Goal: Transaction & Acquisition: Purchase product/service

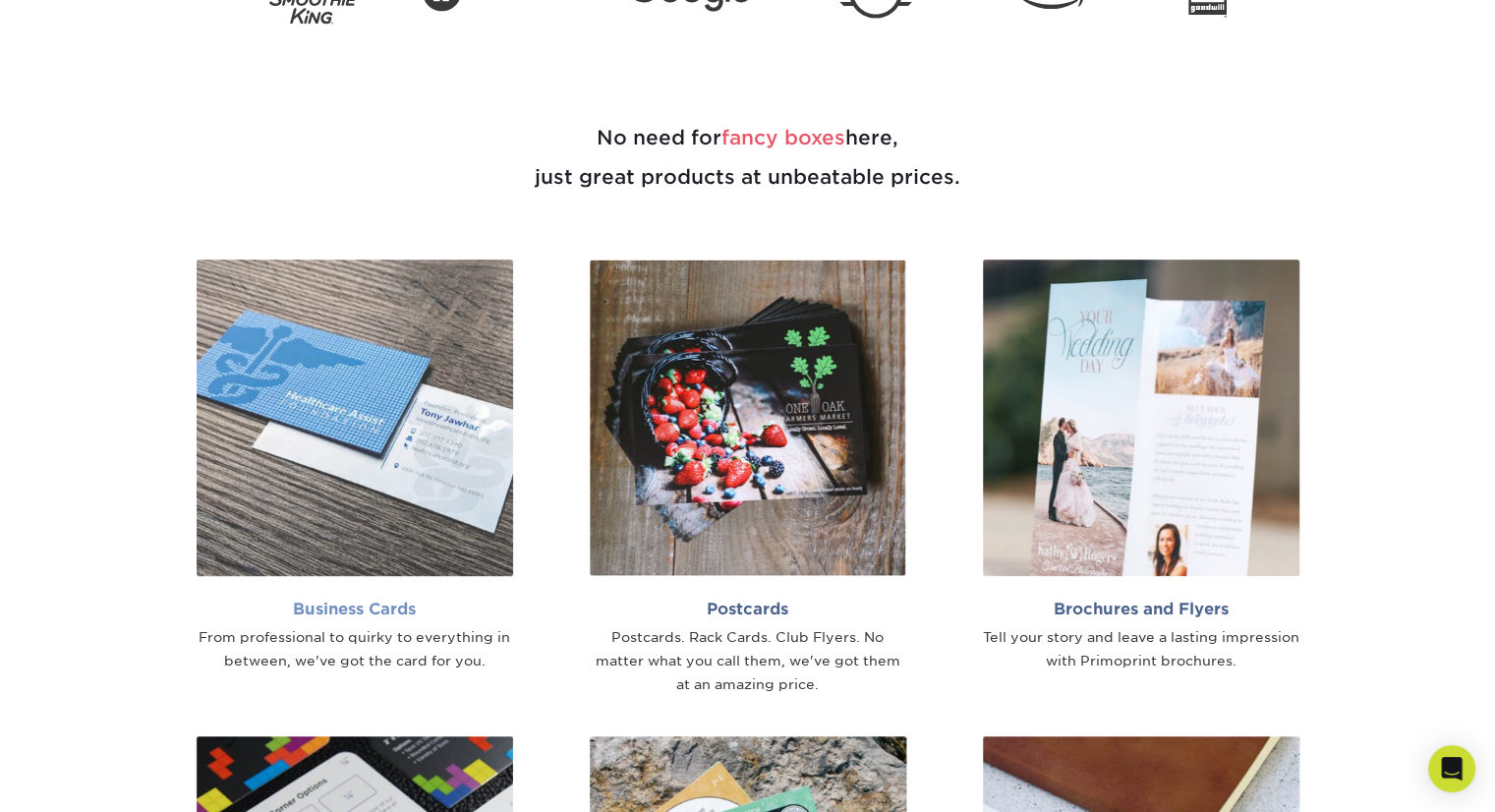
scroll to position [1375, 0]
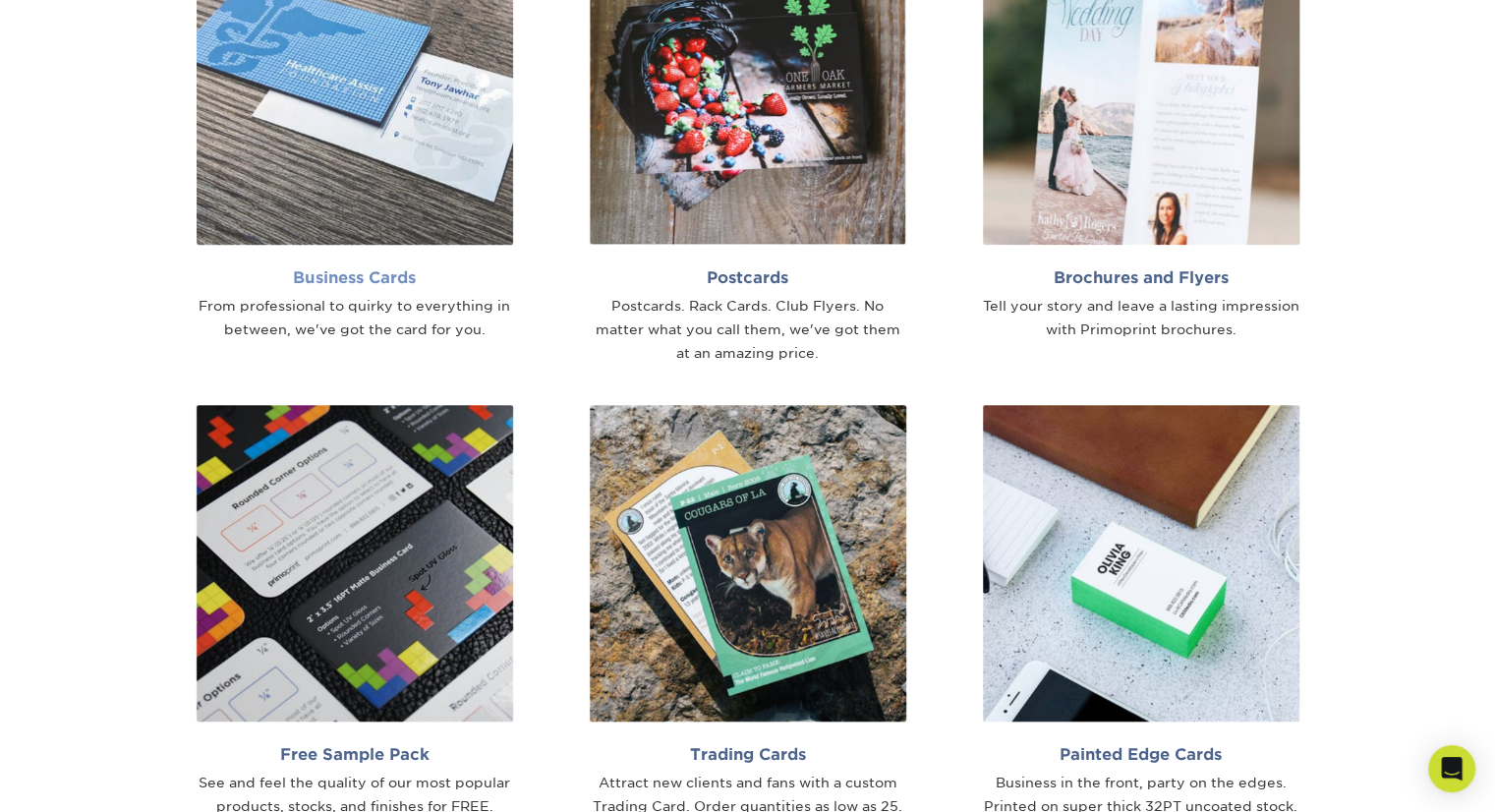
click at [394, 148] on img at bounding box center [355, 86] width 317 height 316
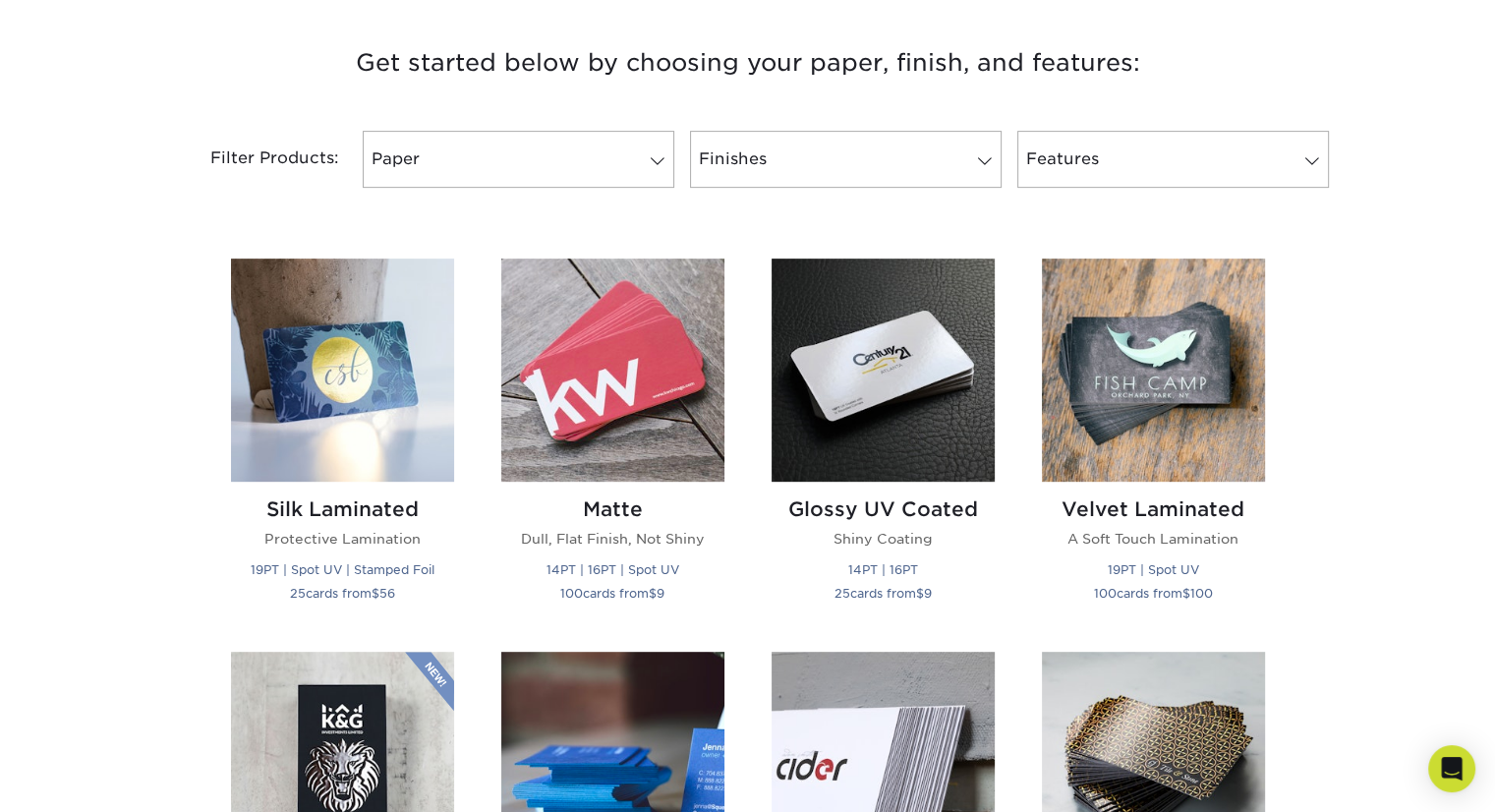
scroll to position [735, 0]
click at [644, 411] on img at bounding box center [613, 370] width 224 height 224
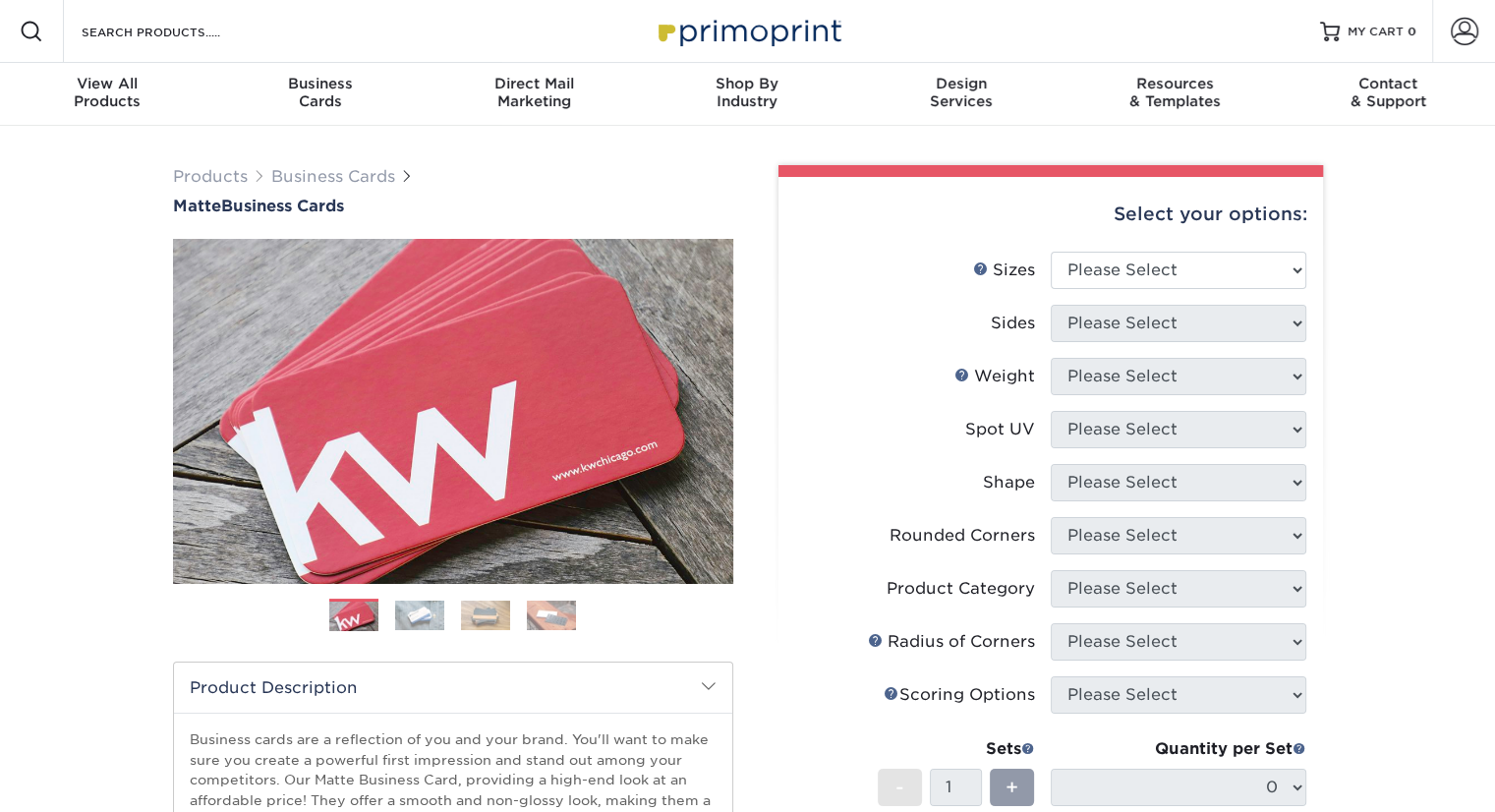
scroll to position [309, 0]
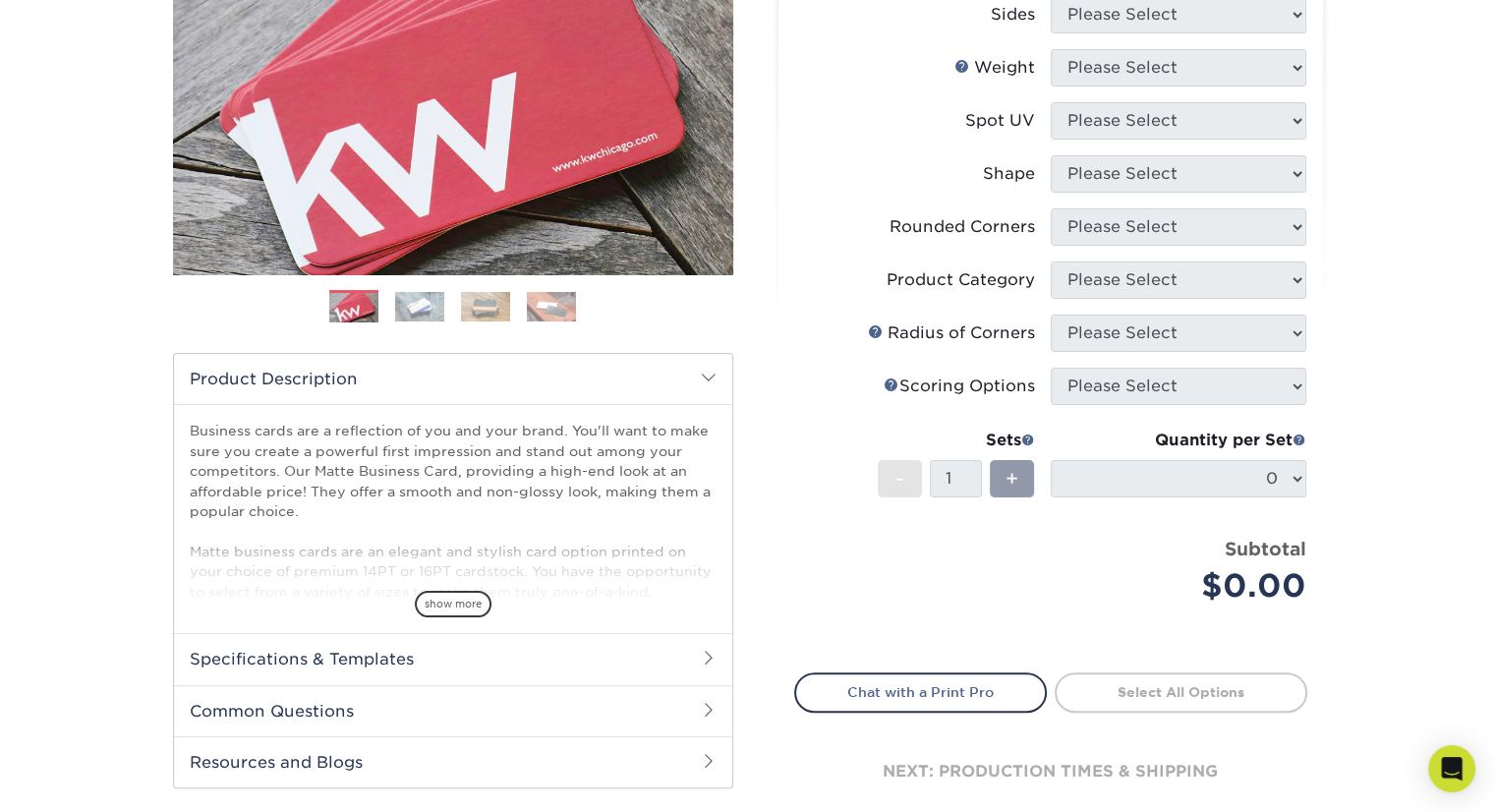
click at [1460, 407] on div "Products Business Cards Matte Business Cards Previous Next 100 $ 9" at bounding box center [747, 359] width 1495 height 1084
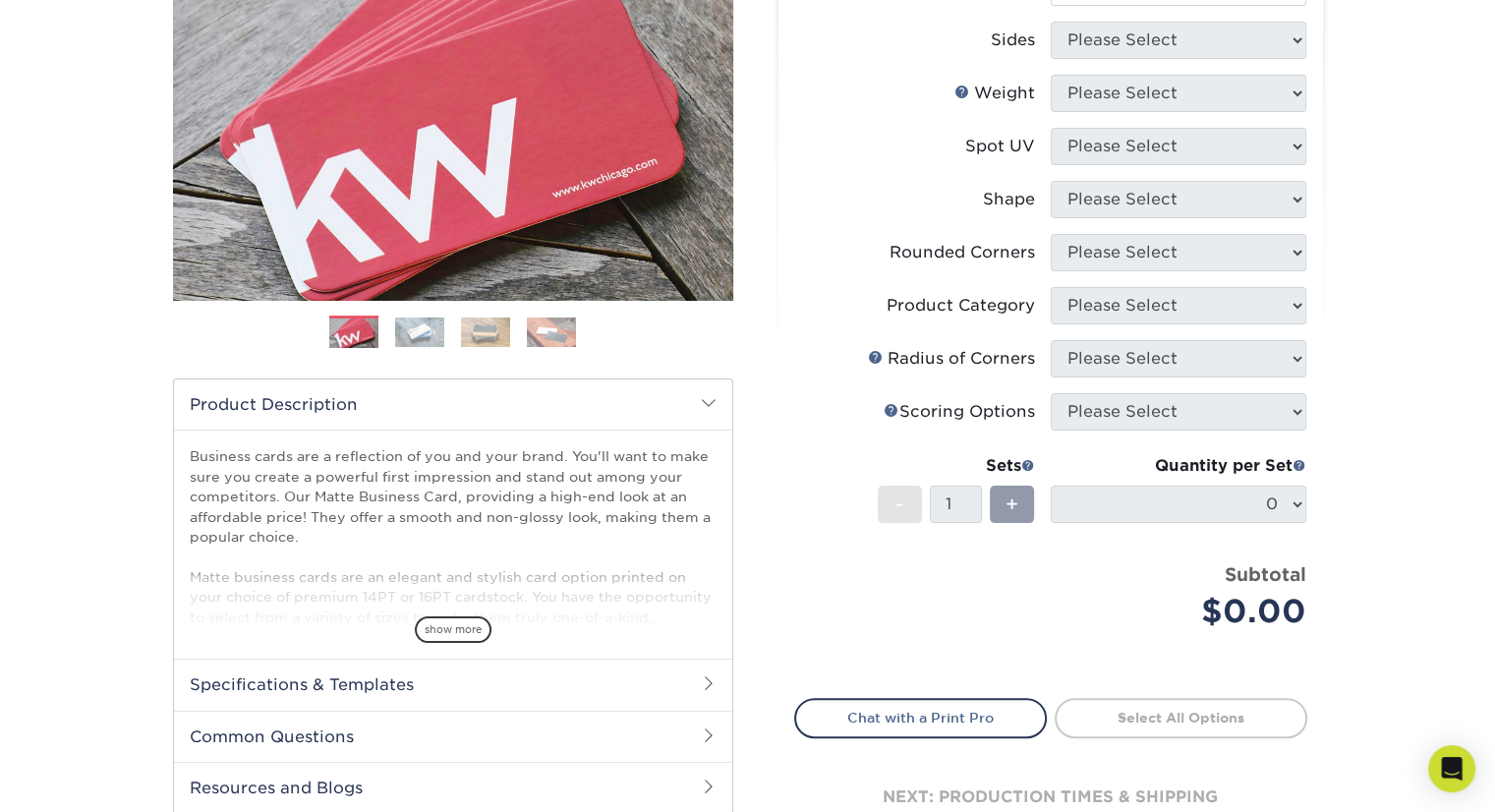
scroll to position [0, 0]
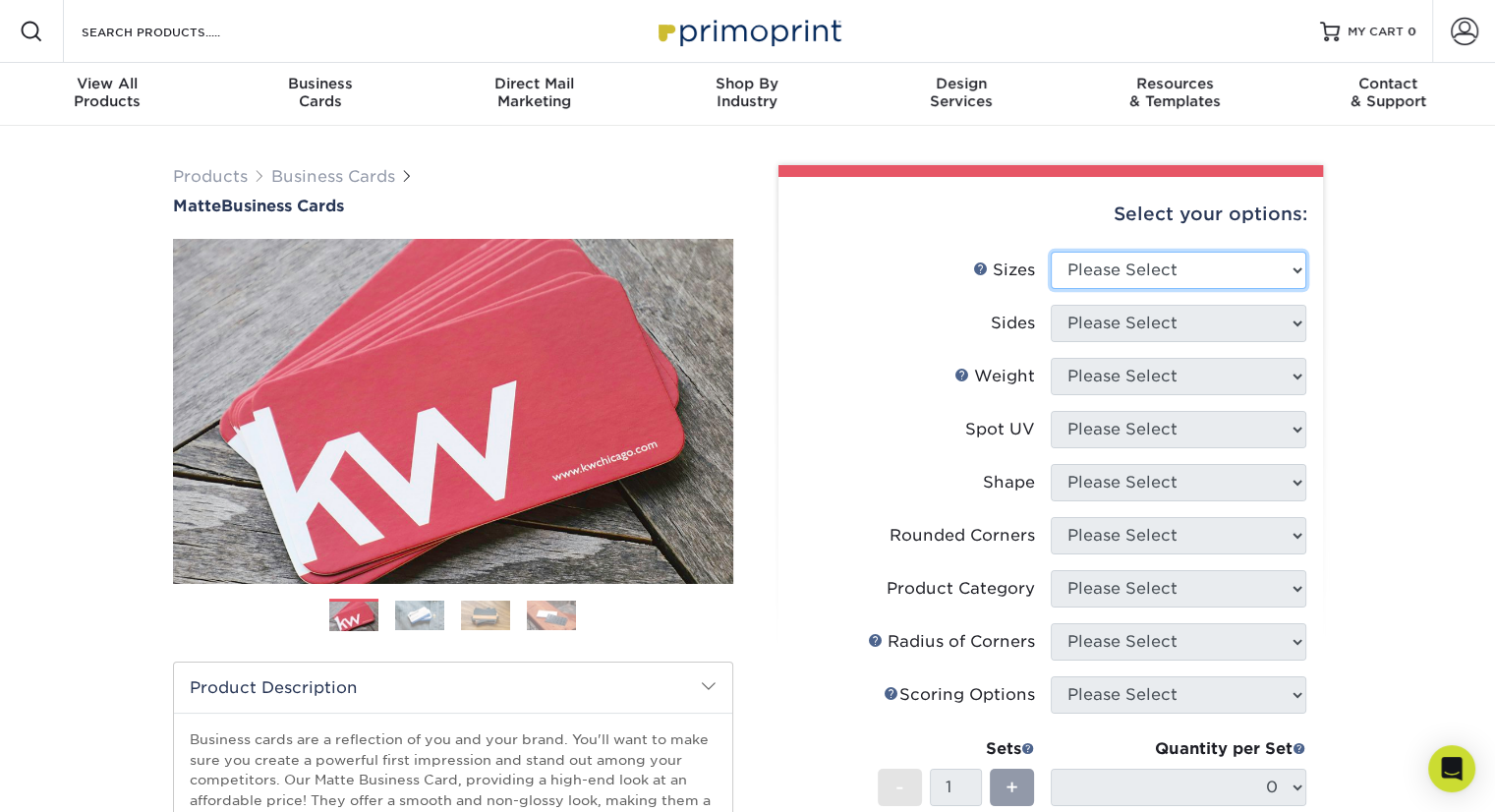
click at [1144, 275] on select "Please Select 1.5" x 3.5" - Mini 1.75" x 3.5" - Mini 2" x 2" - Square 2" x 3" -…" at bounding box center [1178, 270] width 255 height 38
select select "2.00x3.50"
click at [1051, 251] on select "Please Select 1.5" x 3.5" - Mini 1.75" x 3.5" - Mini 2" x 2" - Square 2" x 3" -…" at bounding box center [1178, 270] width 255 height 38
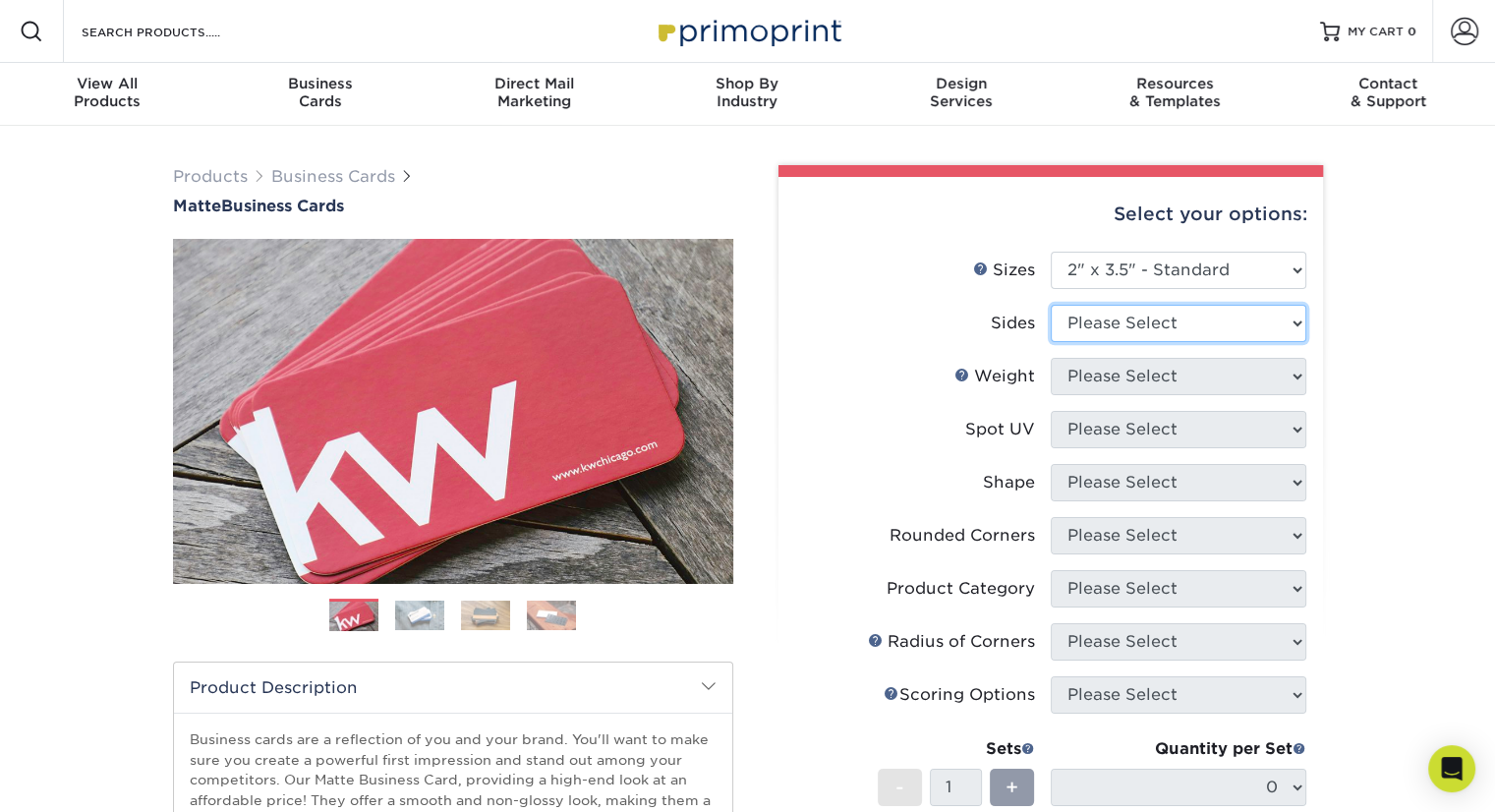
click at [1179, 315] on select "Please Select Print Both Sides Print Front Only" at bounding box center [1178, 323] width 255 height 38
select select "32d3c223-f82c-492b-b915-ba065a00862f"
click at [1051, 305] on select "Please Select Print Both Sides Print Front Only" at bounding box center [1178, 323] width 255 height 38
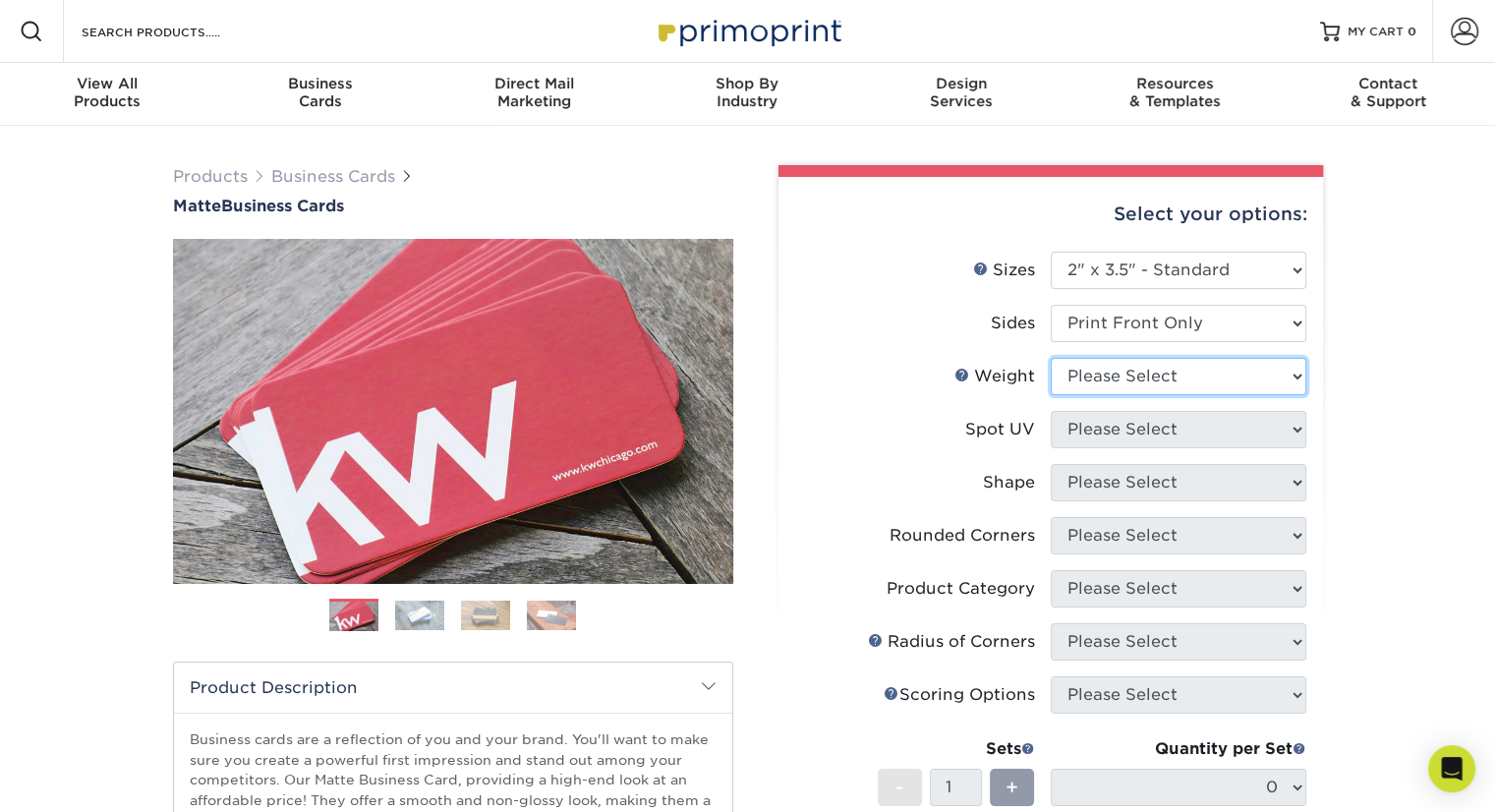
click at [1164, 386] on select "Please Select 16PT 14PT" at bounding box center [1178, 377] width 255 height 38
select select "16PT"
click at [1051, 358] on select "Please Select 16PT 14PT" at bounding box center [1178, 377] width 255 height 38
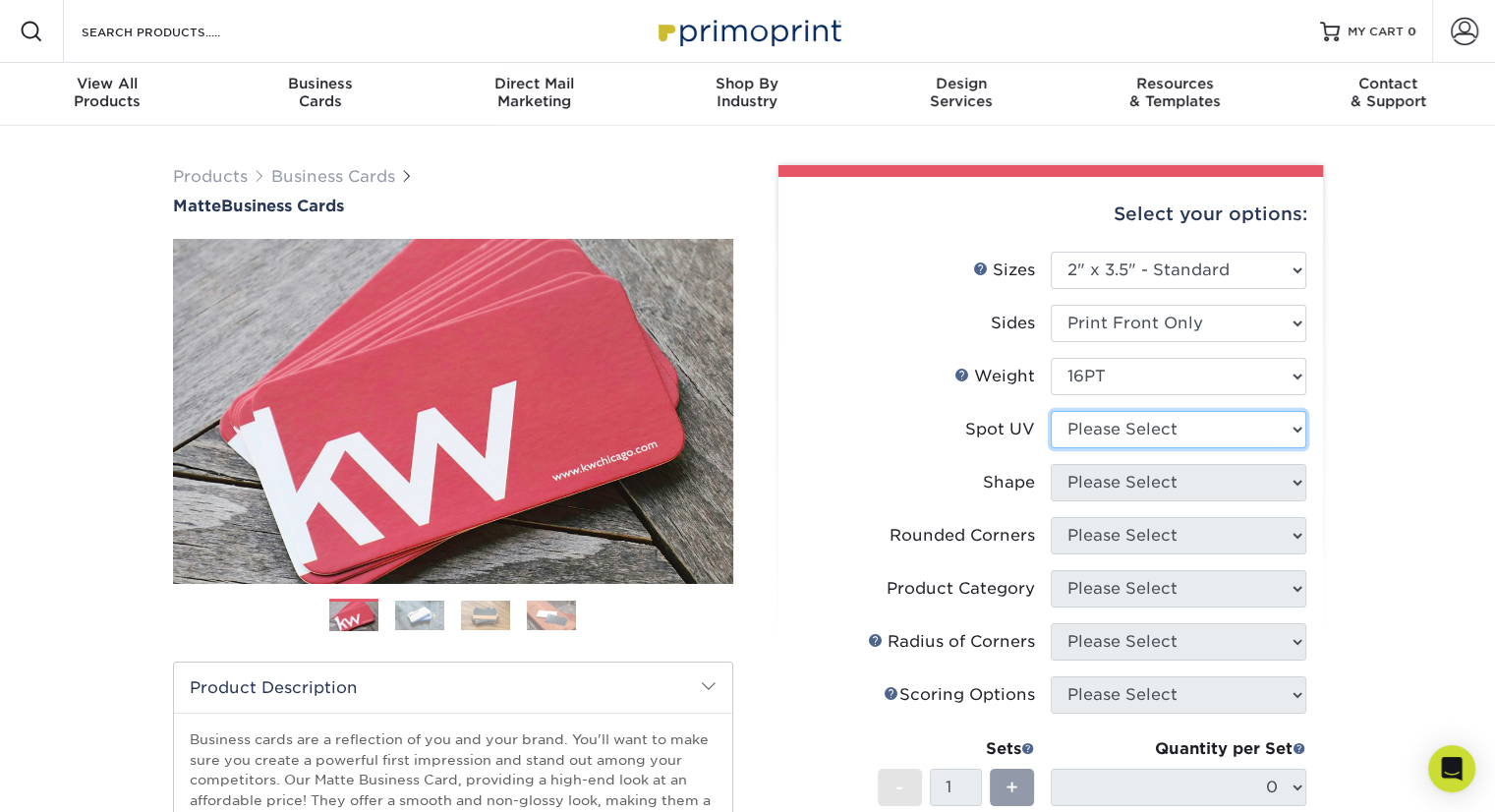
click at [1129, 437] on select "Please Select No Spot UV Front Only" at bounding box center [1178, 429] width 255 height 38
select select "3"
click at [1051, 410] on select "Please Select No Spot UV Front Only" at bounding box center [1178, 429] width 255 height 38
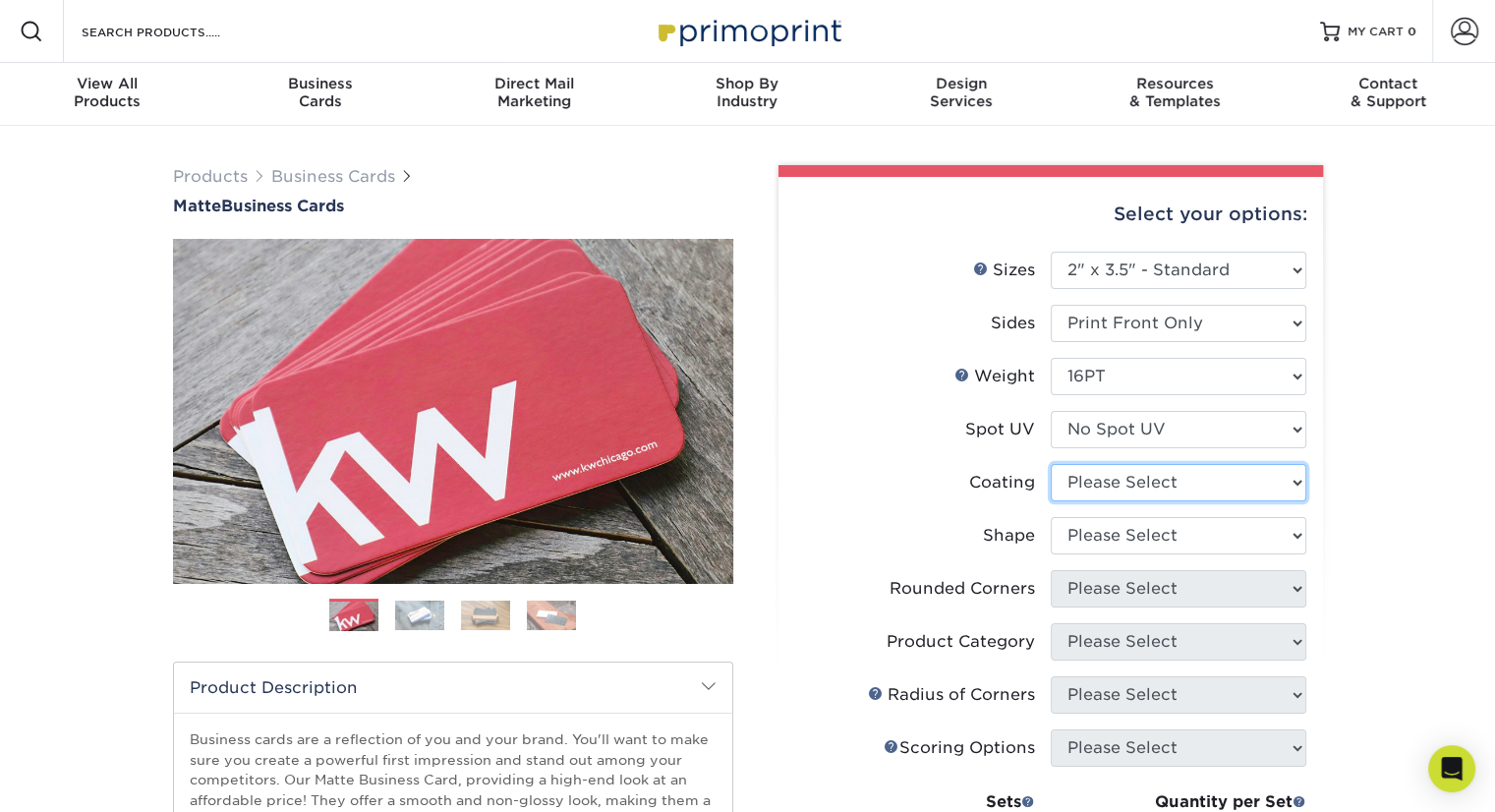
click at [1154, 482] on select at bounding box center [1178, 483] width 255 height 38
select select "121bb7b5-3b4d-429f-bd8d-bbf80e953313"
click at [1051, 464] on select at bounding box center [1178, 483] width 255 height 38
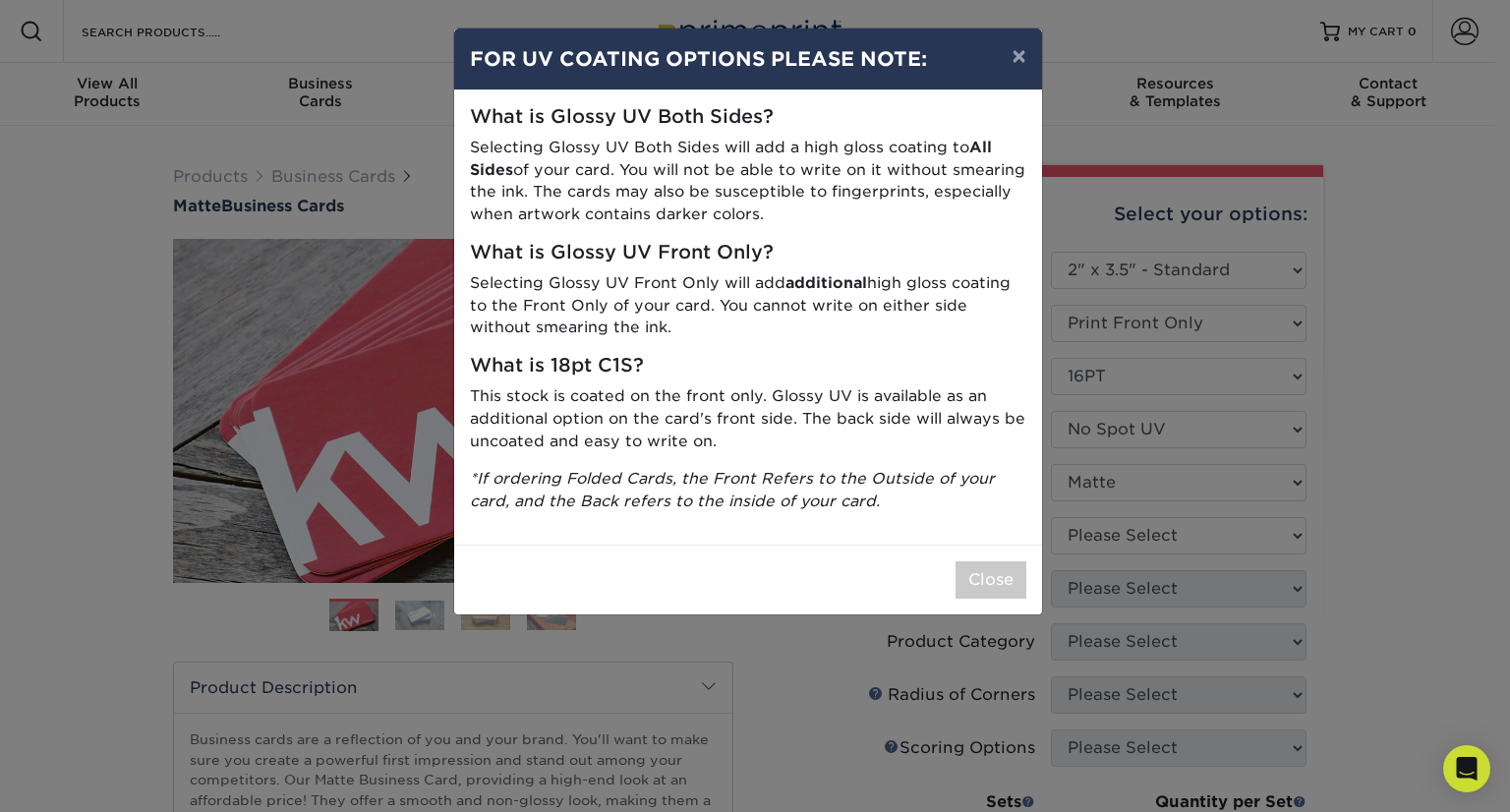
click at [1128, 530] on div "× FOR UV COATING OPTIONS PLEASE NOTE: What is Glossy UV Both Sides? Selecting G…" at bounding box center [755, 406] width 1510 height 812
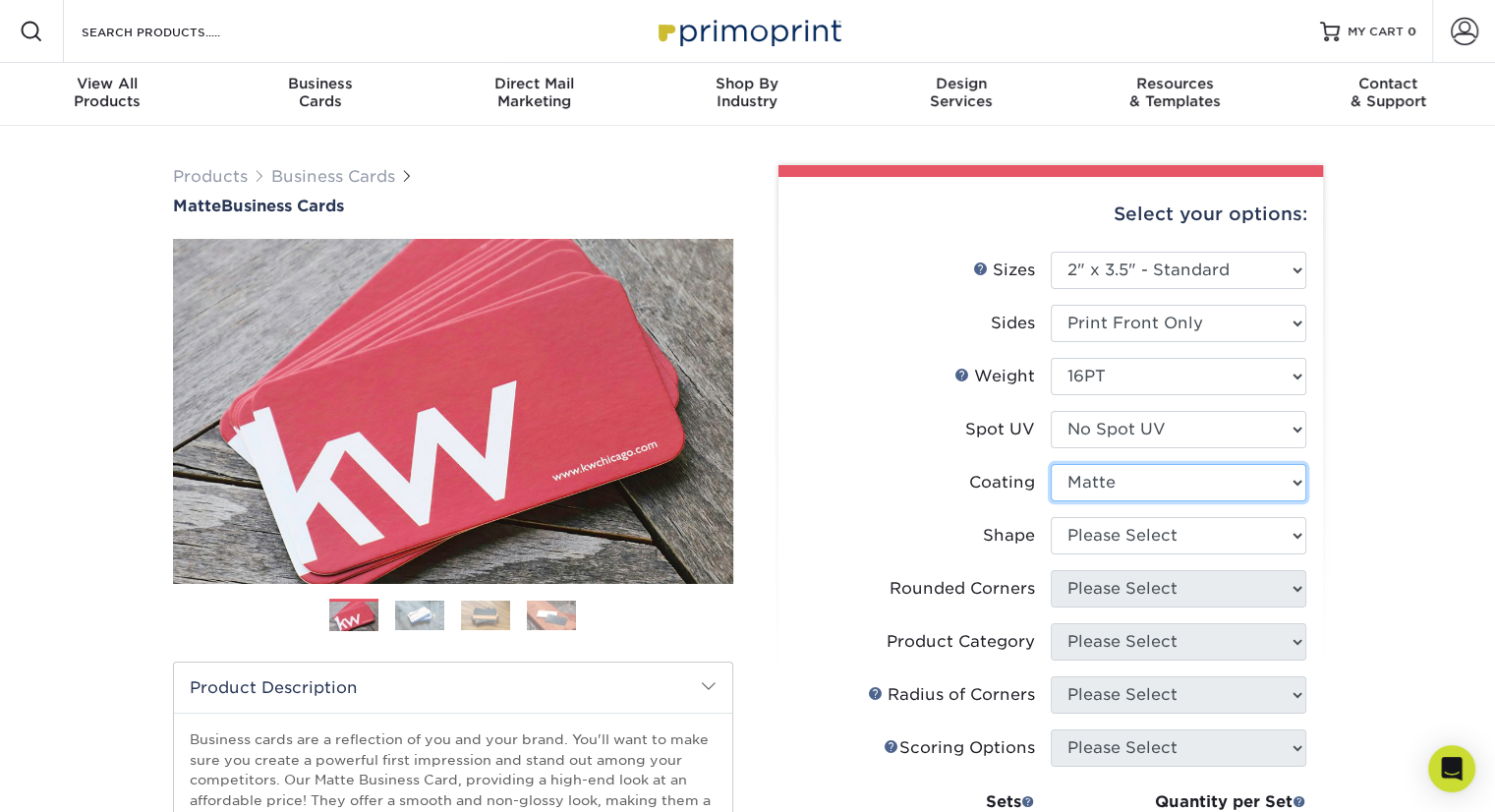
click at [1123, 490] on select at bounding box center [1178, 483] width 255 height 38
click at [1051, 464] on select at bounding box center [1178, 483] width 255 height 38
click at [1089, 535] on select "Please Select Standard Oval" at bounding box center [1178, 536] width 255 height 38
click at [1051, 517] on select "Please Select Standard Oval" at bounding box center [1178, 536] width 255 height 38
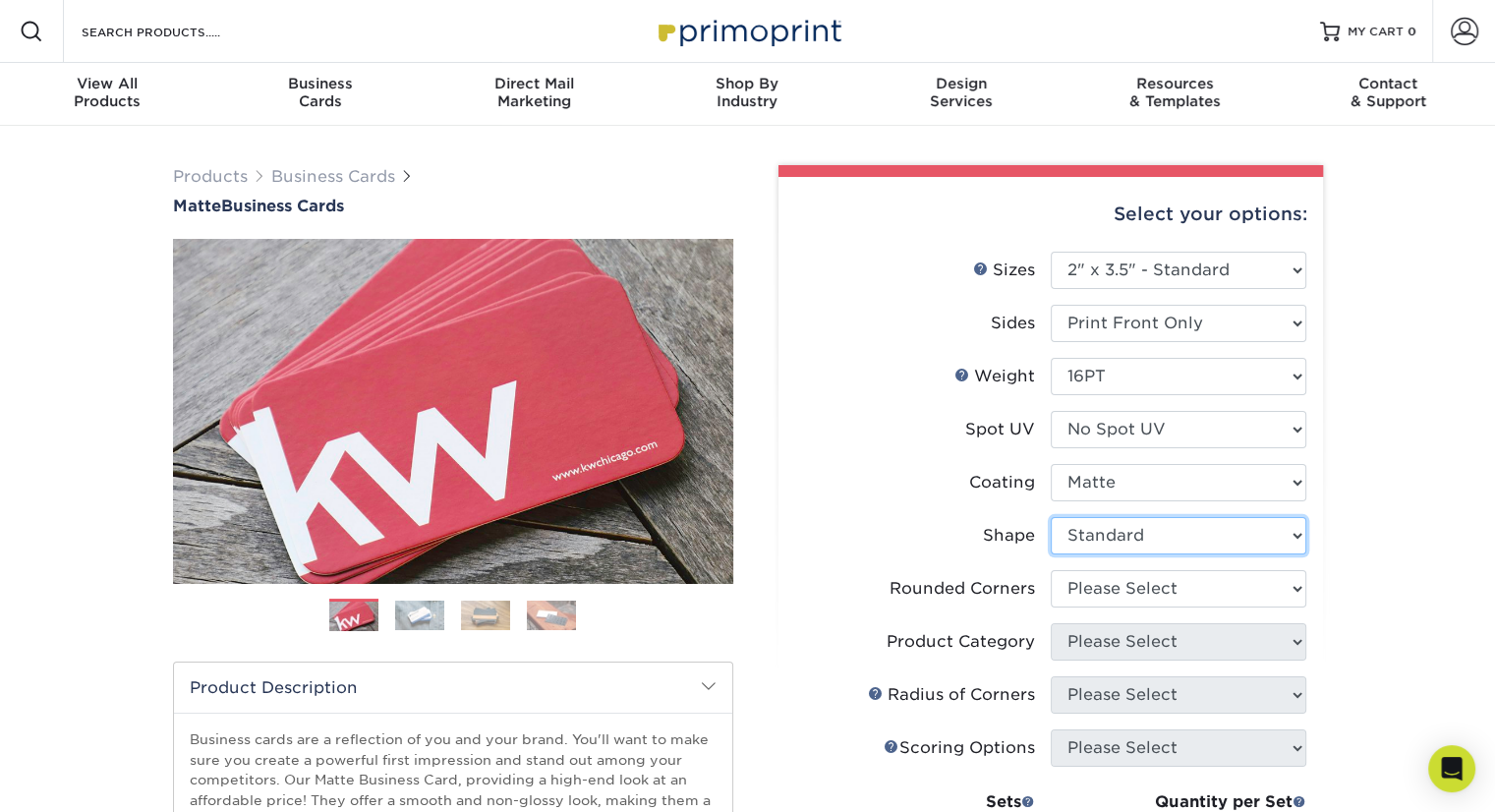
click at [1098, 539] on select "Please Select Standard Oval" at bounding box center [1178, 536] width 255 height 38
click at [1051, 517] on select "Please Select Standard Oval" at bounding box center [1178, 536] width 255 height 38
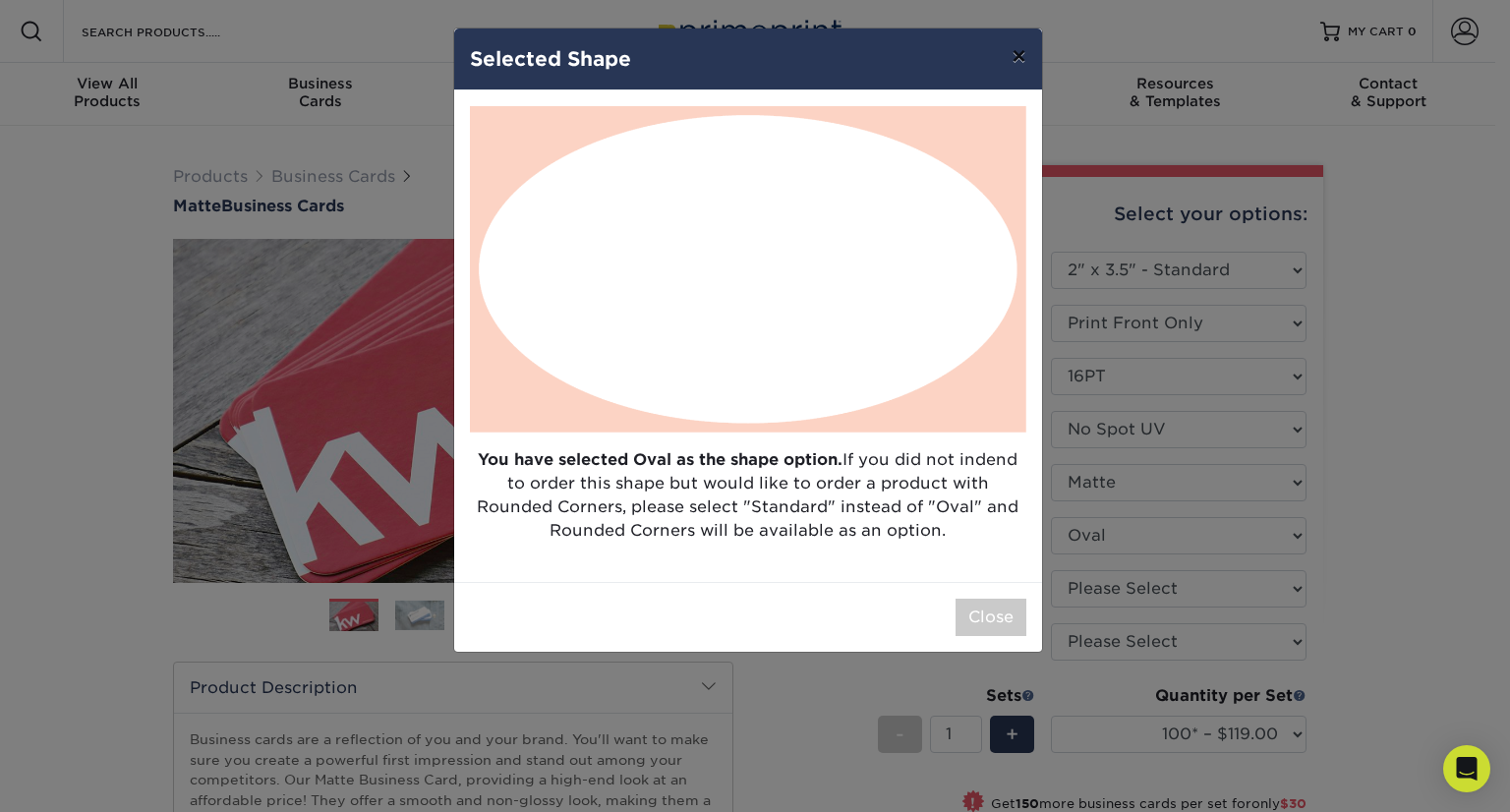
click at [1019, 52] on button "×" at bounding box center [1019, 56] width 46 height 55
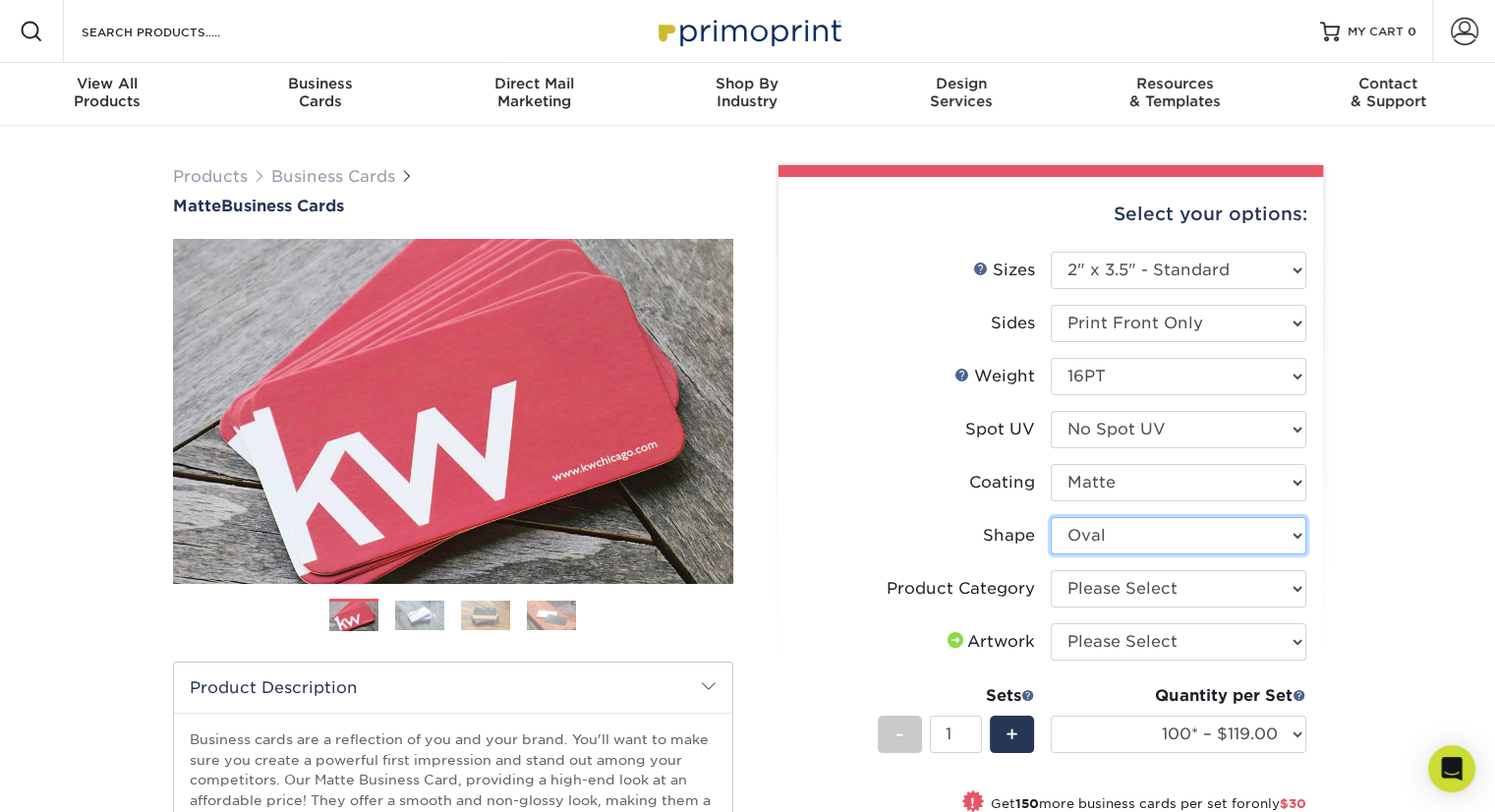
click at [1107, 537] on select "Please Select Standard Oval" at bounding box center [1178, 536] width 255 height 38
select select "standard"
click at [1051, 517] on select "Please Select Standard Oval" at bounding box center [1178, 536] width 255 height 38
select select
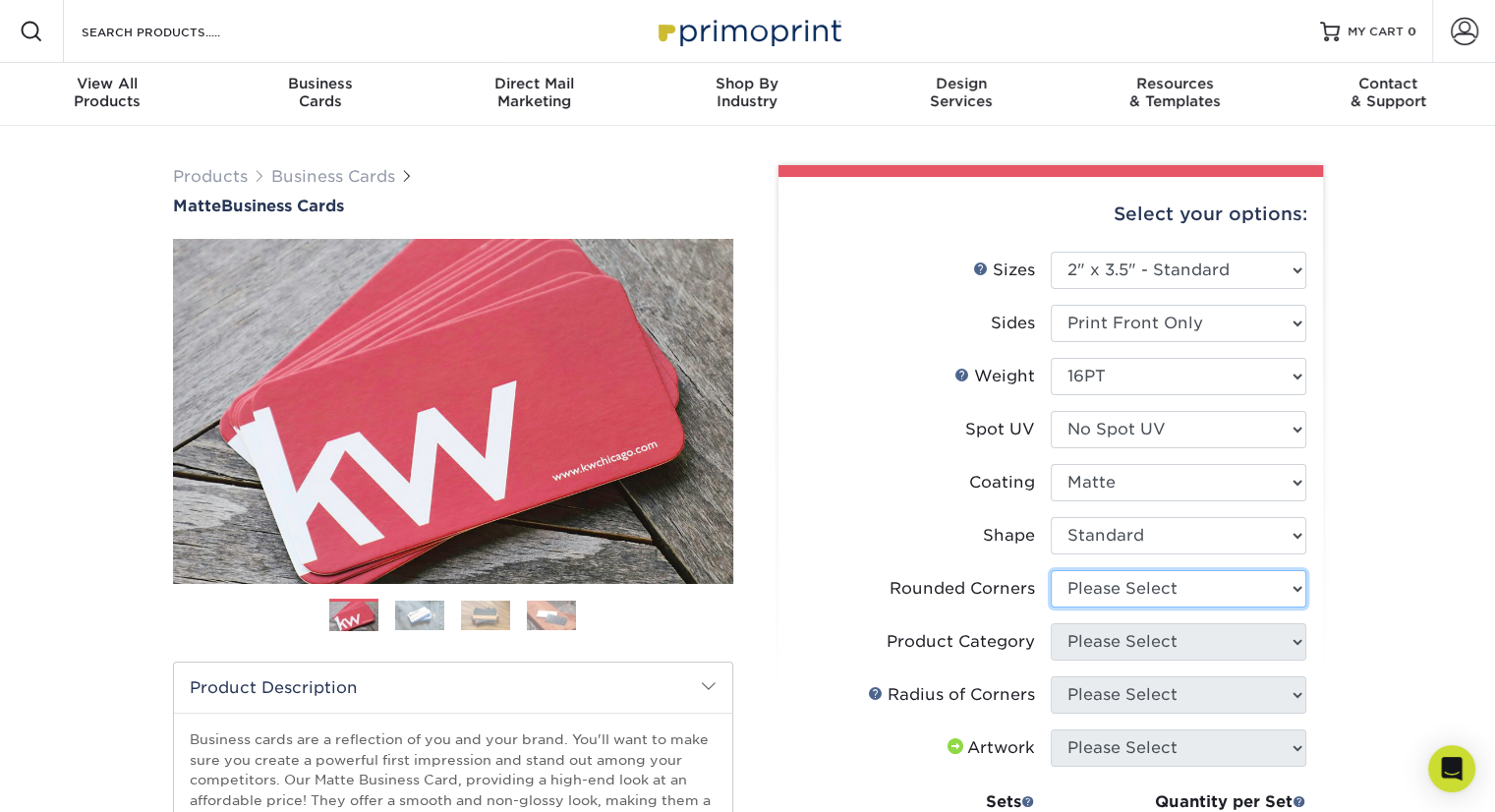
click at [1105, 588] on select "Please Select Yes - Round 2 Corners Yes - Round 4 Corners No" at bounding box center [1178, 588] width 255 height 38
select select "7672df9e-0e0a-464d-8e1f-920c575e4da3"
click at [1051, 570] on select "Please Select Yes - Round 2 Corners Yes - Round 4 Corners No" at bounding box center [1178, 588] width 255 height 38
select select "-1"
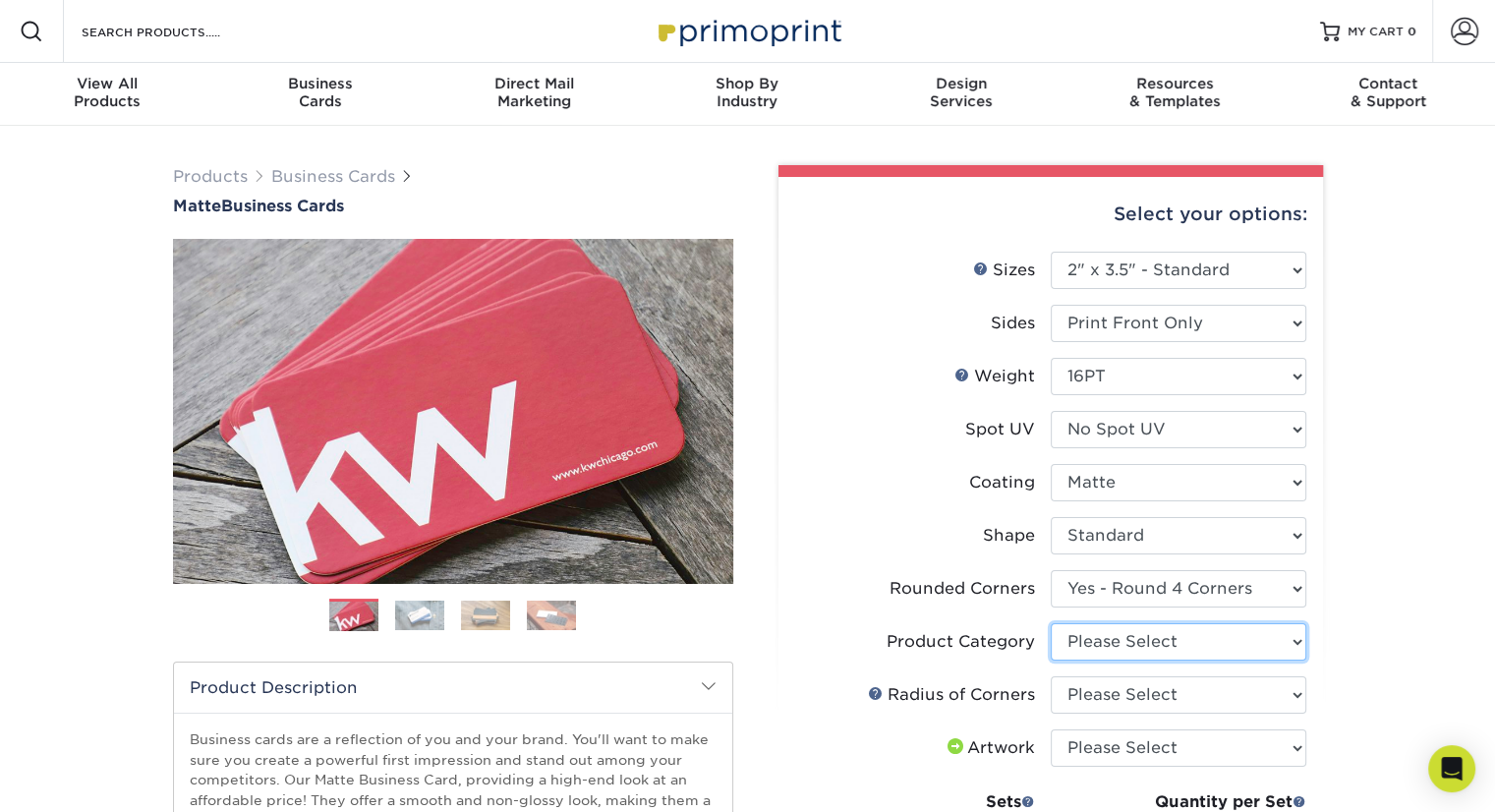
click at [1137, 642] on select "Please Select Business Cards" at bounding box center [1178, 642] width 255 height 38
select select "3b5148f1-0588-4f88-a218-97bcfdce65c1"
click at [1051, 623] on select "Please Select Business Cards" at bounding box center [1178, 642] width 255 height 38
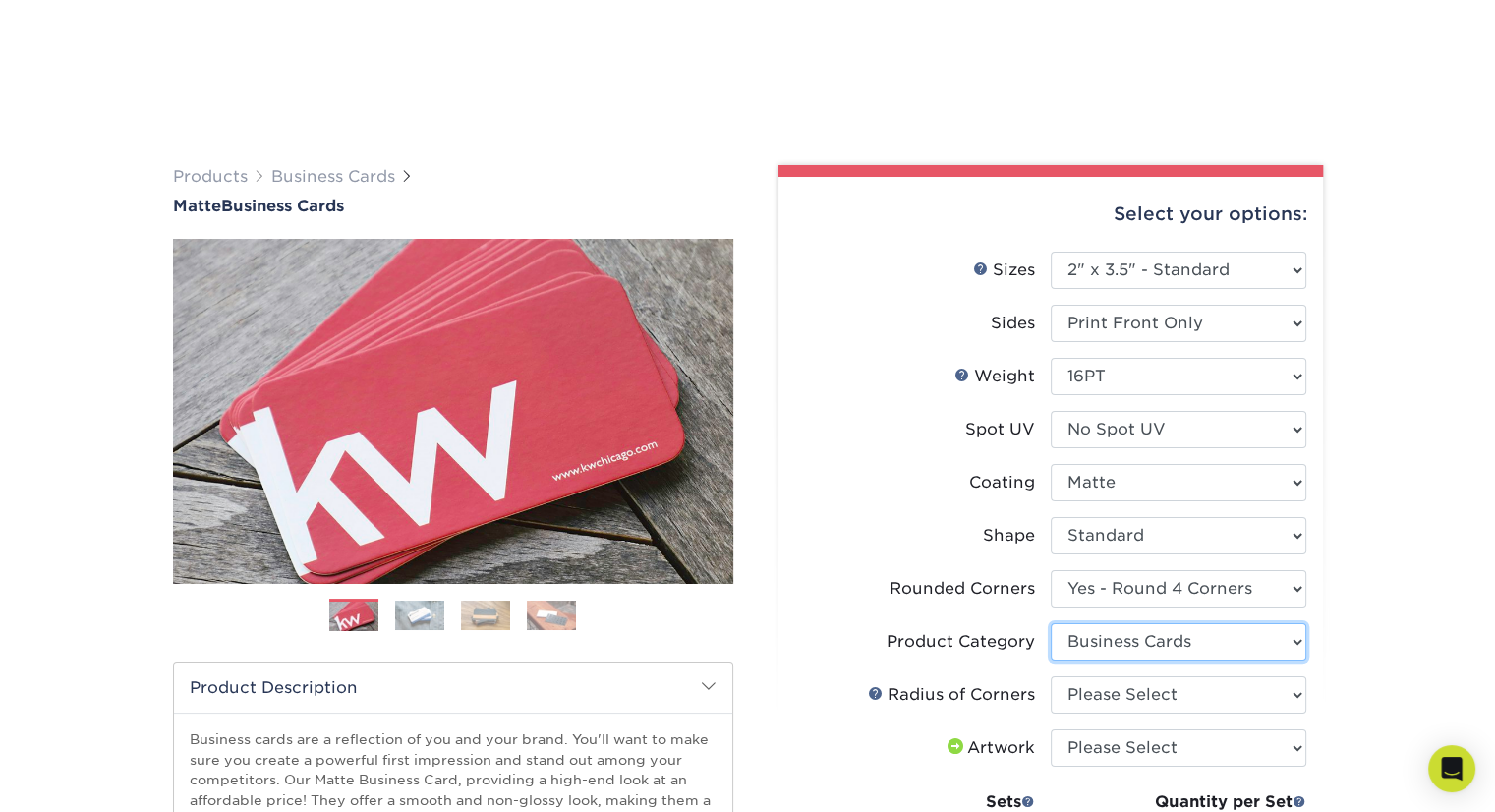
scroll to position [122, 0]
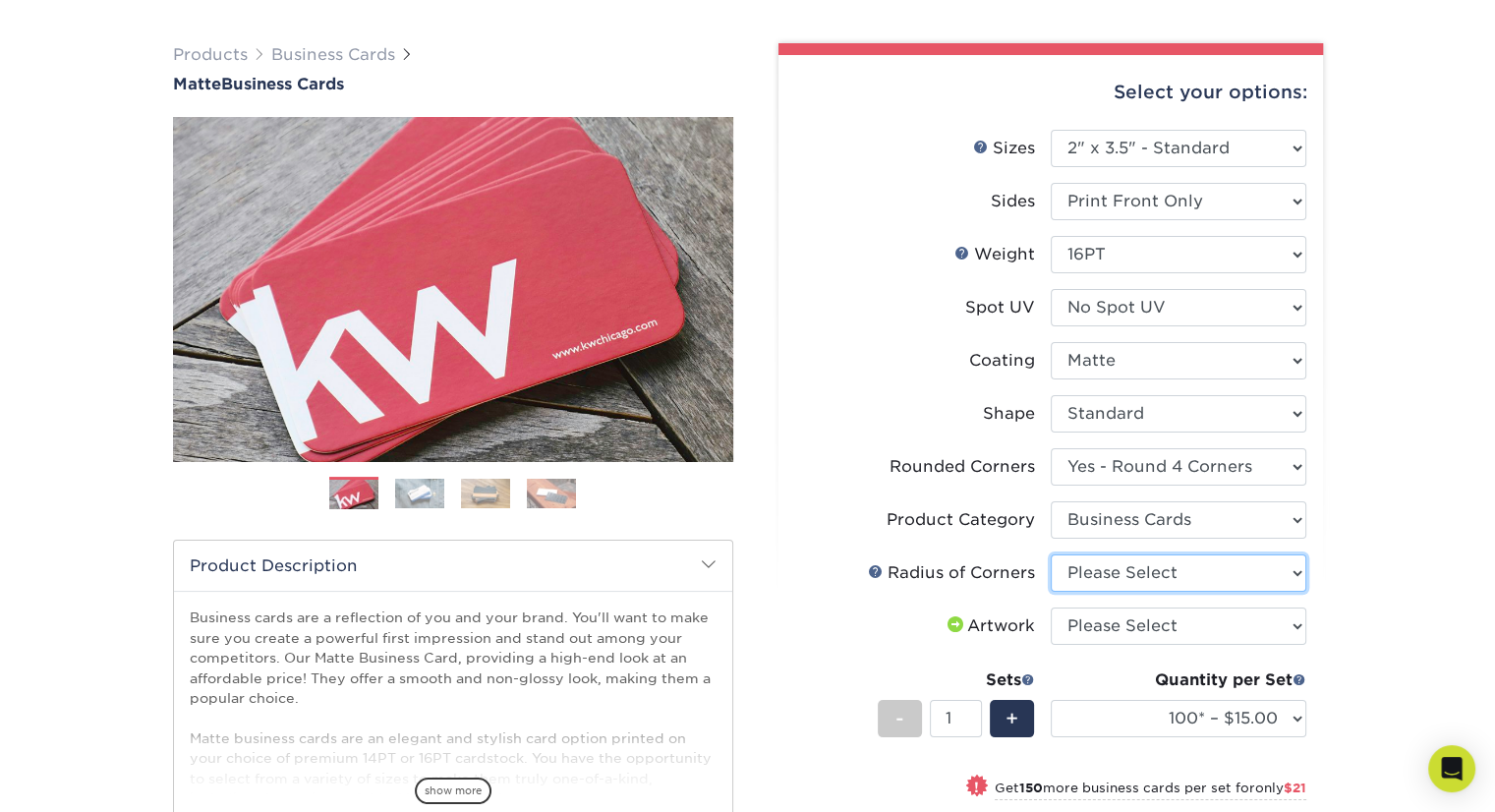
click at [1181, 567] on select "Please Select Rounded 1/8" Rounded 1/4"" at bounding box center [1178, 573] width 255 height 38
select select "479fbfe7-6a0c-4895-8c9a-81739b7486c9"
click at [1051, 554] on select "Please Select Rounded 1/8" Rounded 1/4"" at bounding box center [1178, 573] width 255 height 38
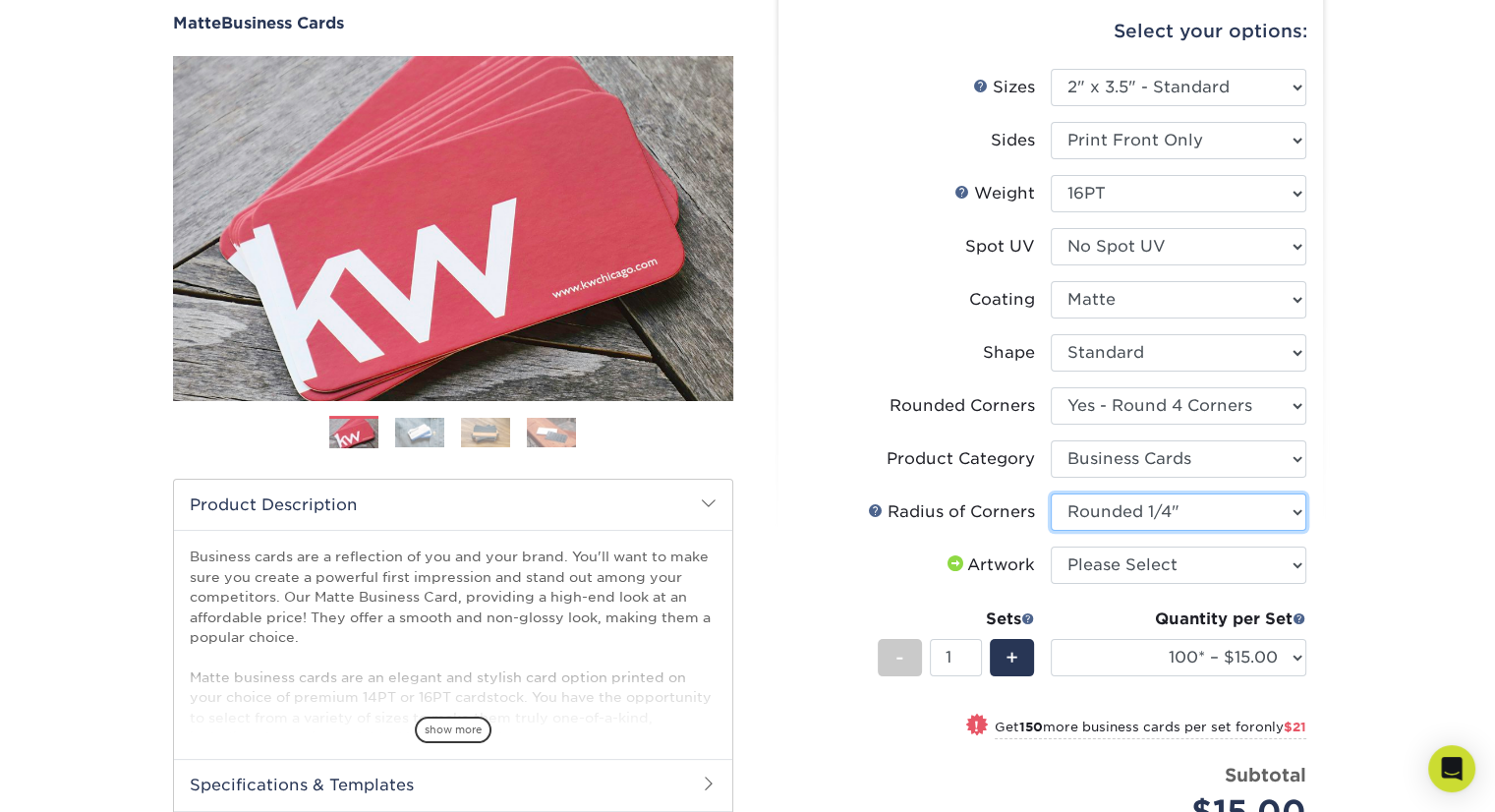
scroll to position [181, 0]
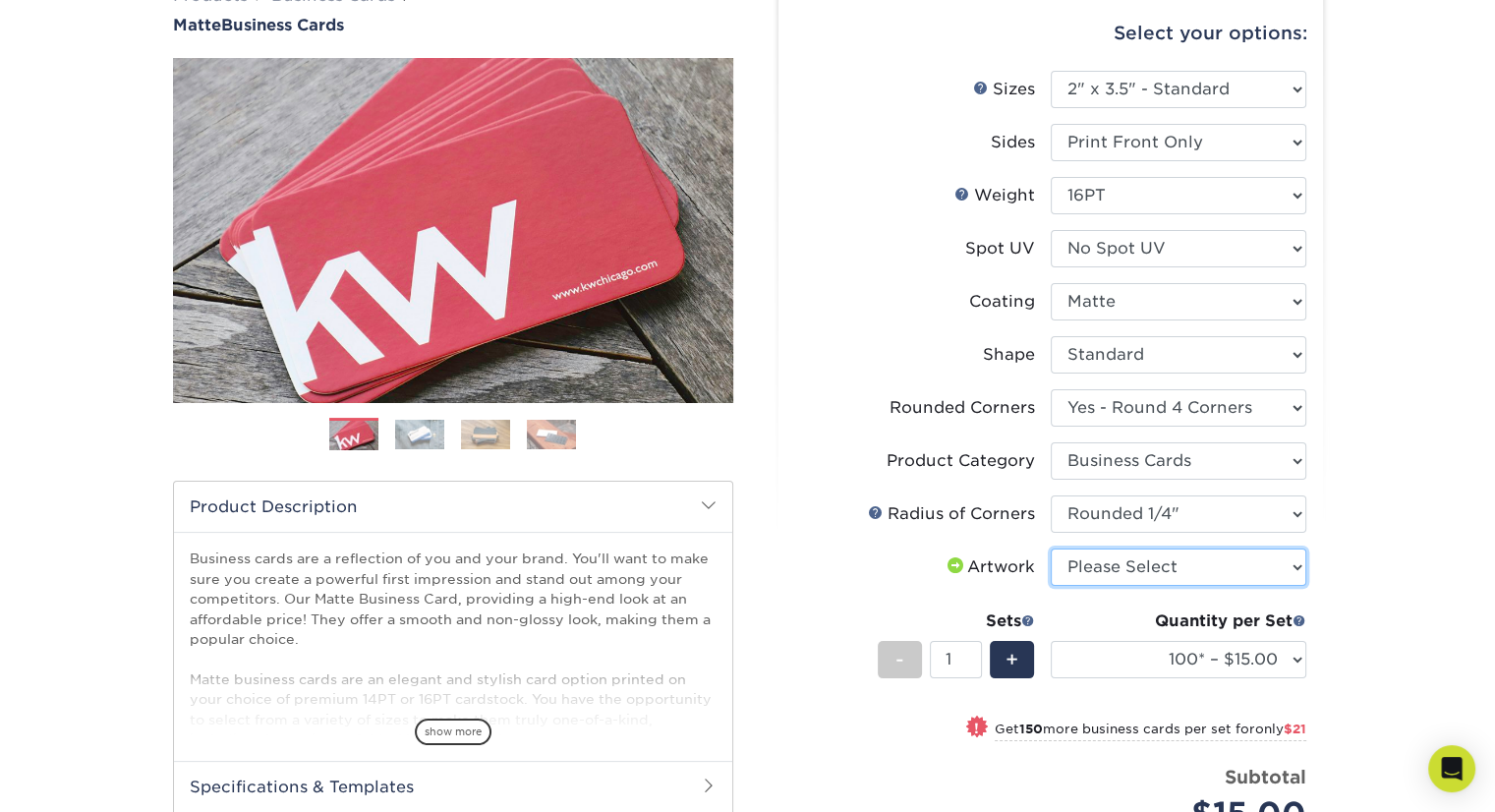
click at [1246, 572] on select "Please Select I will upload files I need a design - $100" at bounding box center [1178, 567] width 255 height 38
select select "upload"
click at [1051, 548] on select "Please Select I will upload files I need a design - $100" at bounding box center [1178, 567] width 255 height 38
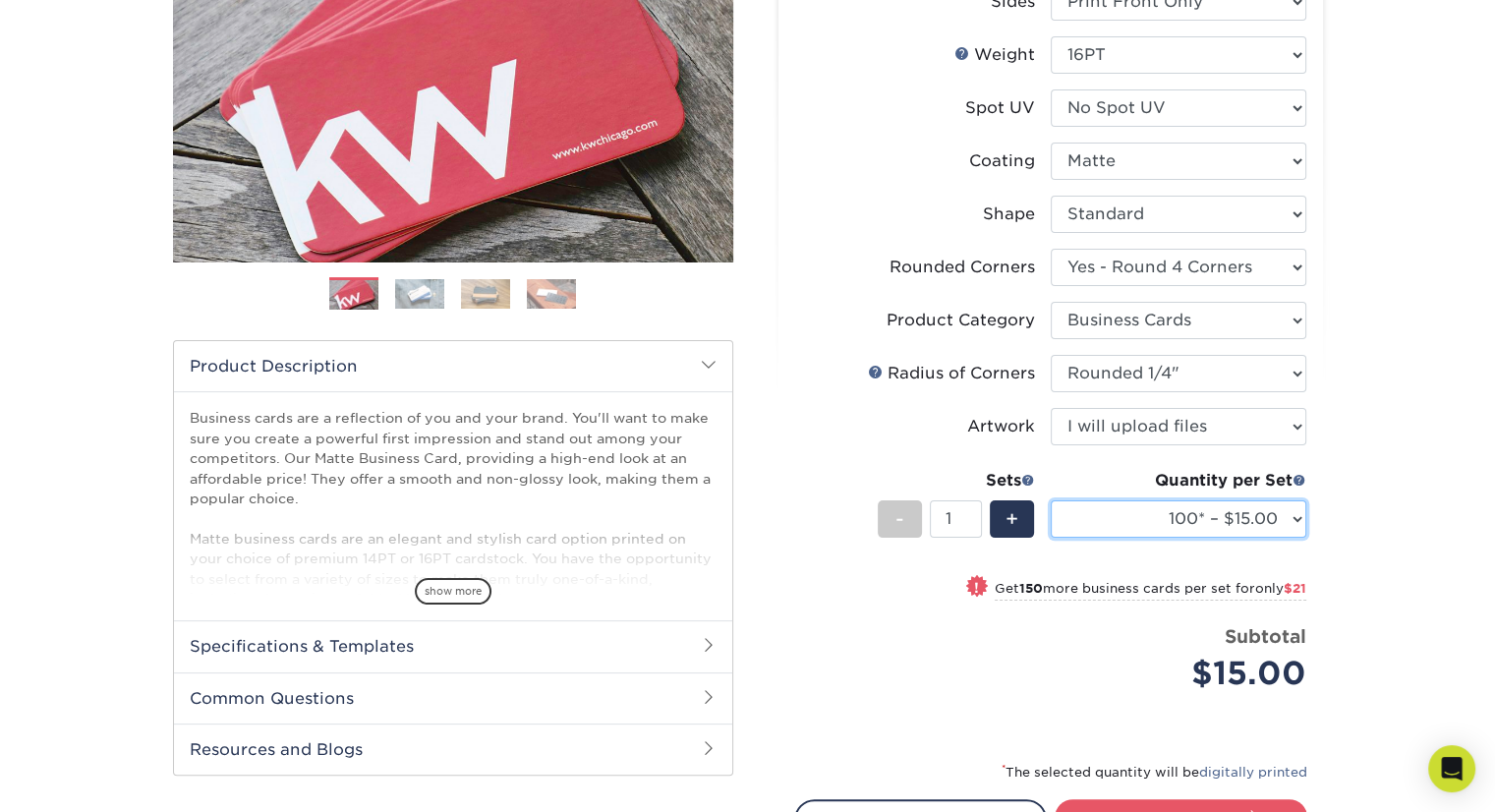
click at [1286, 525] on select "100* – $15.00 250* – $36.00 500 – $72.00 1000 – $89.00 2500 – $154.00 5000 – $2…" at bounding box center [1178, 519] width 255 height 38
click at [1051, 500] on select "100* – $15.00 250* – $36.00 500 – $72.00 1000 – $89.00 2500 – $154.00 5000 – $2…" at bounding box center [1178, 519] width 255 height 38
click at [1347, 541] on div "Products Business Cards Matte Business Cards Previous Next 100 $ 9" at bounding box center [747, 415] width 1495 height 1223
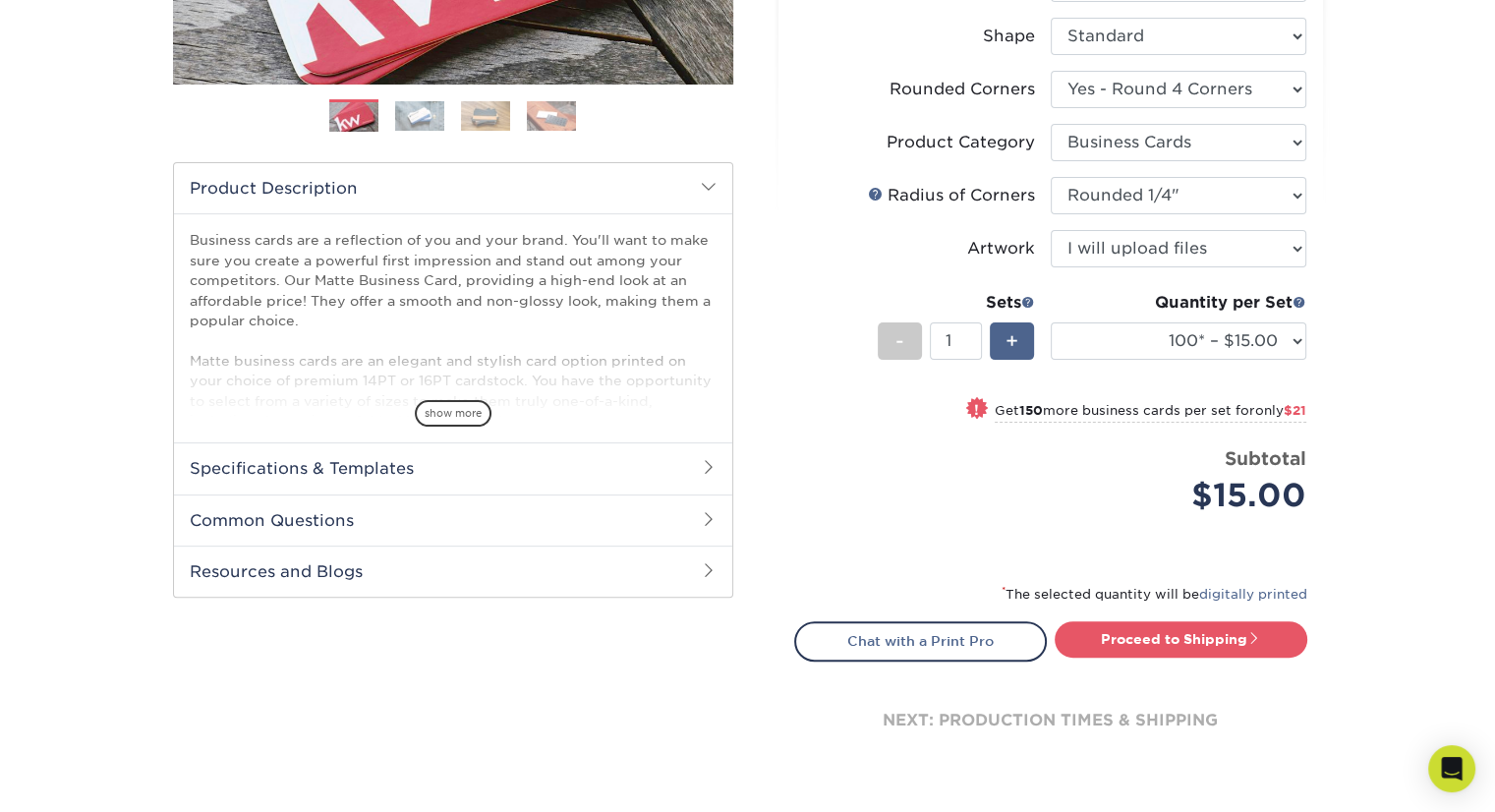
click at [1009, 337] on span "+" at bounding box center [1011, 341] width 13 height 30
type input "2"
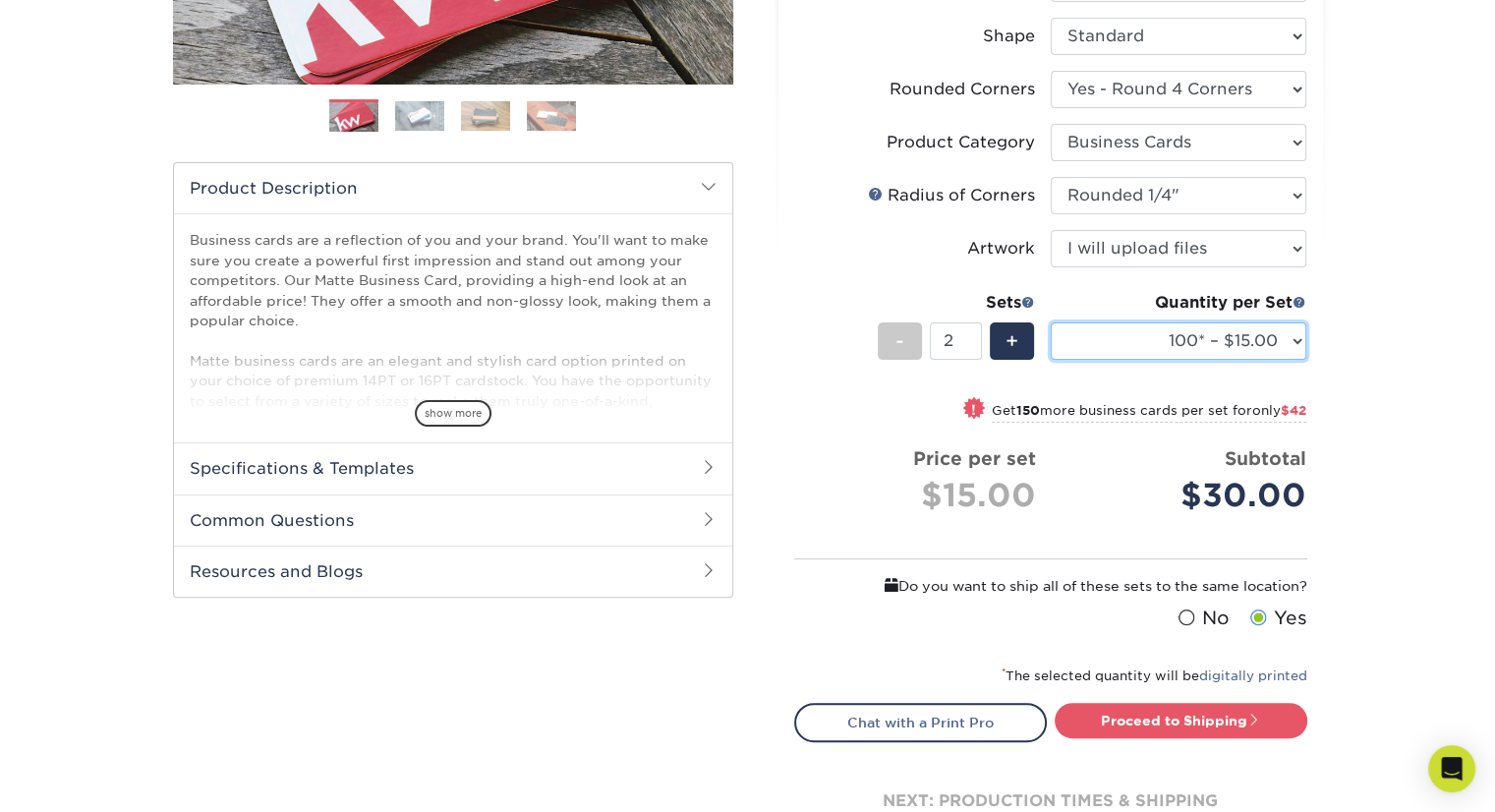
click at [1294, 335] on select "100* – $15.00 250* – $36.00 500 – $72.00 1000 – $89.00 2500 – $154.00 5000 – $2…" at bounding box center [1178, 341] width 255 height 38
click at [1051, 322] on select "100* – $15.00 250* – $36.00 500 – $72.00 1000 – $89.00 2500 – $154.00 5000 – $2…" at bounding box center [1178, 341] width 255 height 38
click at [1245, 330] on select "100* – $15.00 250* – $36.00 500 – $72.00 1000 – $89.00 2500 – $154.00 5000 – $2…" at bounding box center [1178, 341] width 255 height 38
click at [1051, 322] on select "100* – $15.00 250* – $36.00 500 – $72.00 1000 – $89.00 2500 – $154.00 5000 – $2…" at bounding box center [1178, 341] width 255 height 38
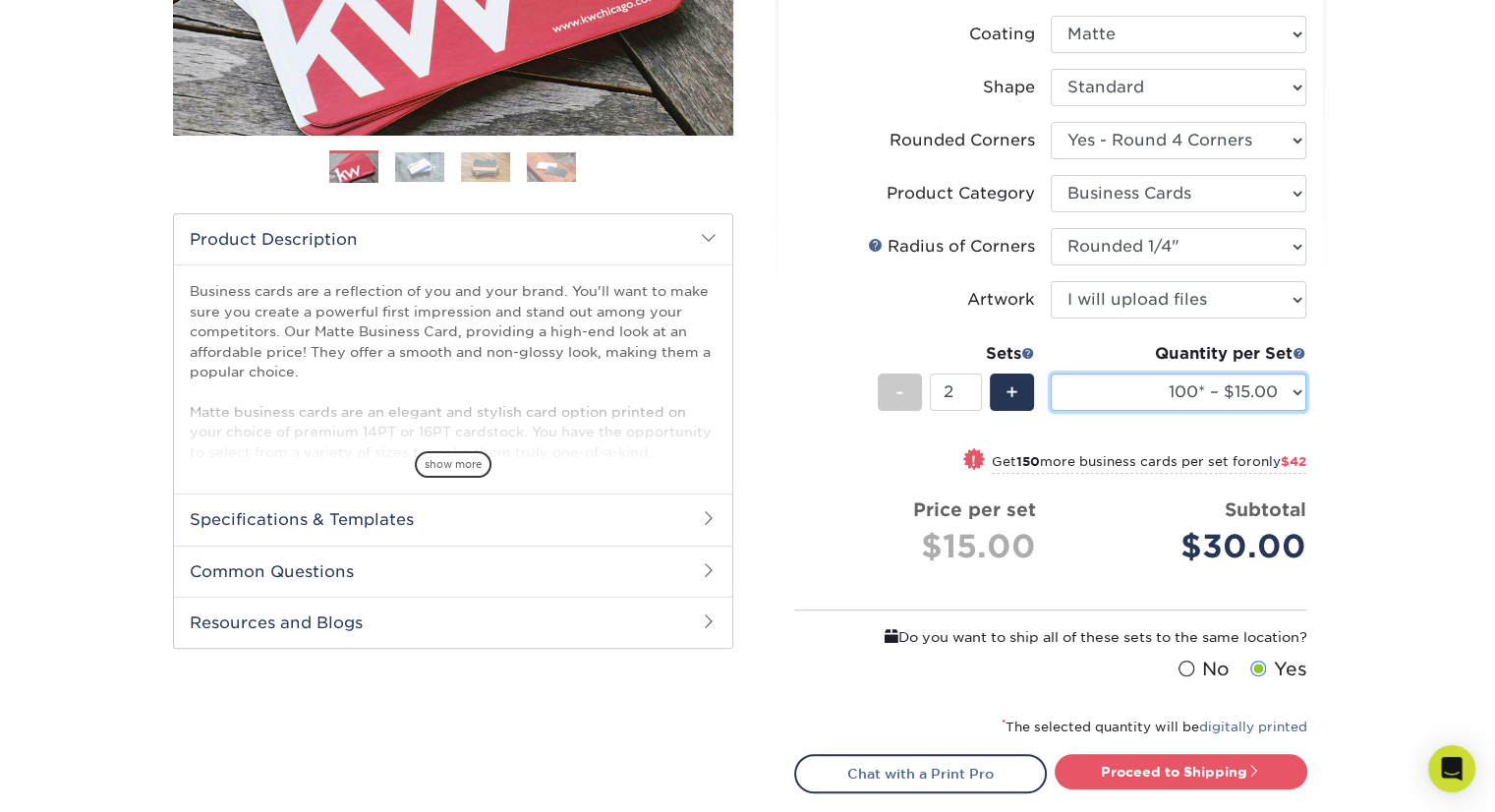
scroll to position [476, 0]
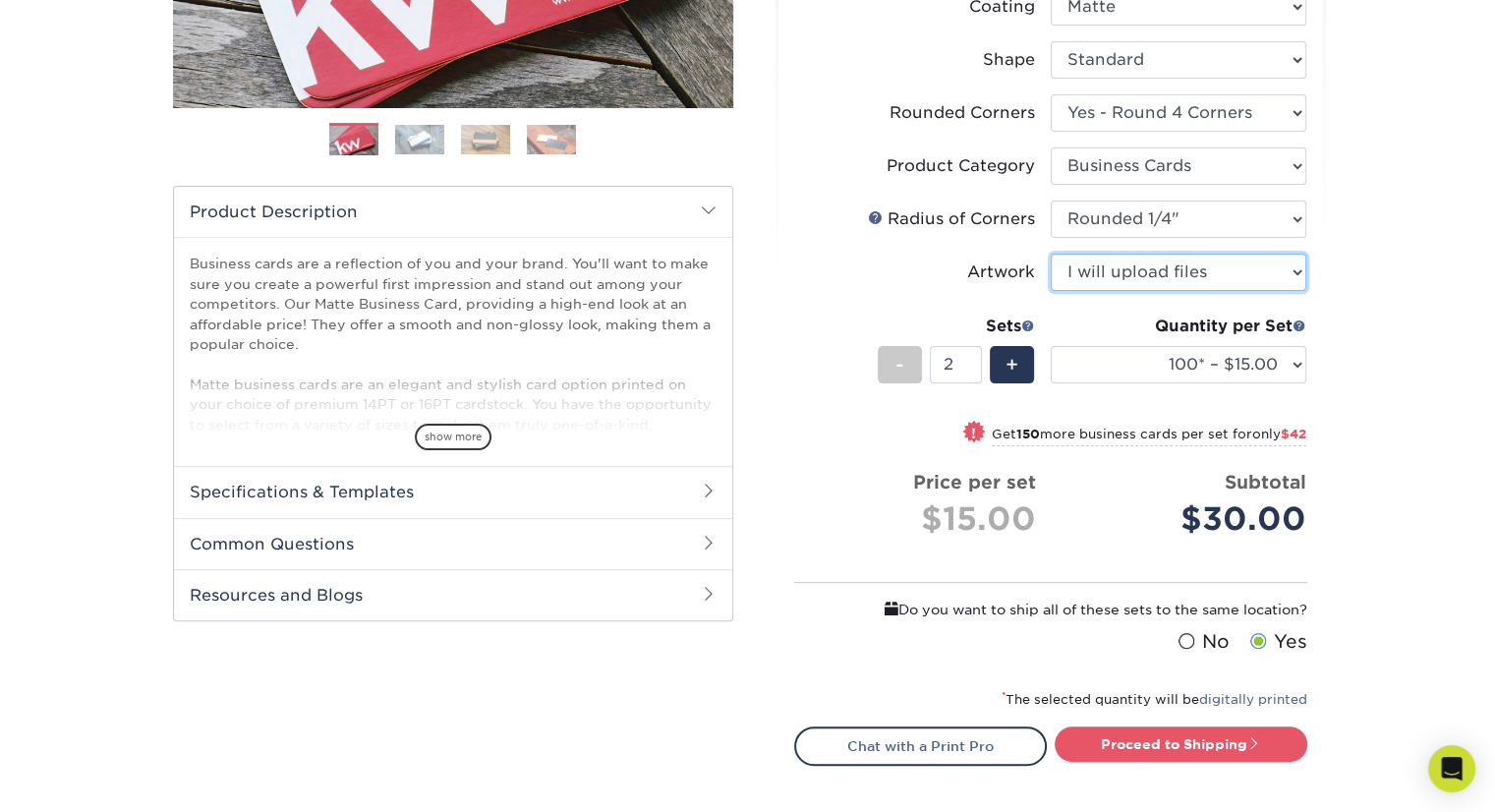
click at [1178, 267] on select "Please Select I will upload files I need a design - $100" at bounding box center [1178, 272] width 255 height 38
click at [1353, 325] on div "Products Business Cards Matte Business Cards Previous Next 100 $ 9" at bounding box center [747, 302] width 1495 height 1304
click at [1235, 275] on select "Please Select I will upload files I need a design - $100" at bounding box center [1178, 272] width 255 height 38
click at [1389, 329] on div "Products Business Cards Matte Business Cards Previous Next 100 $ 9" at bounding box center [747, 302] width 1495 height 1304
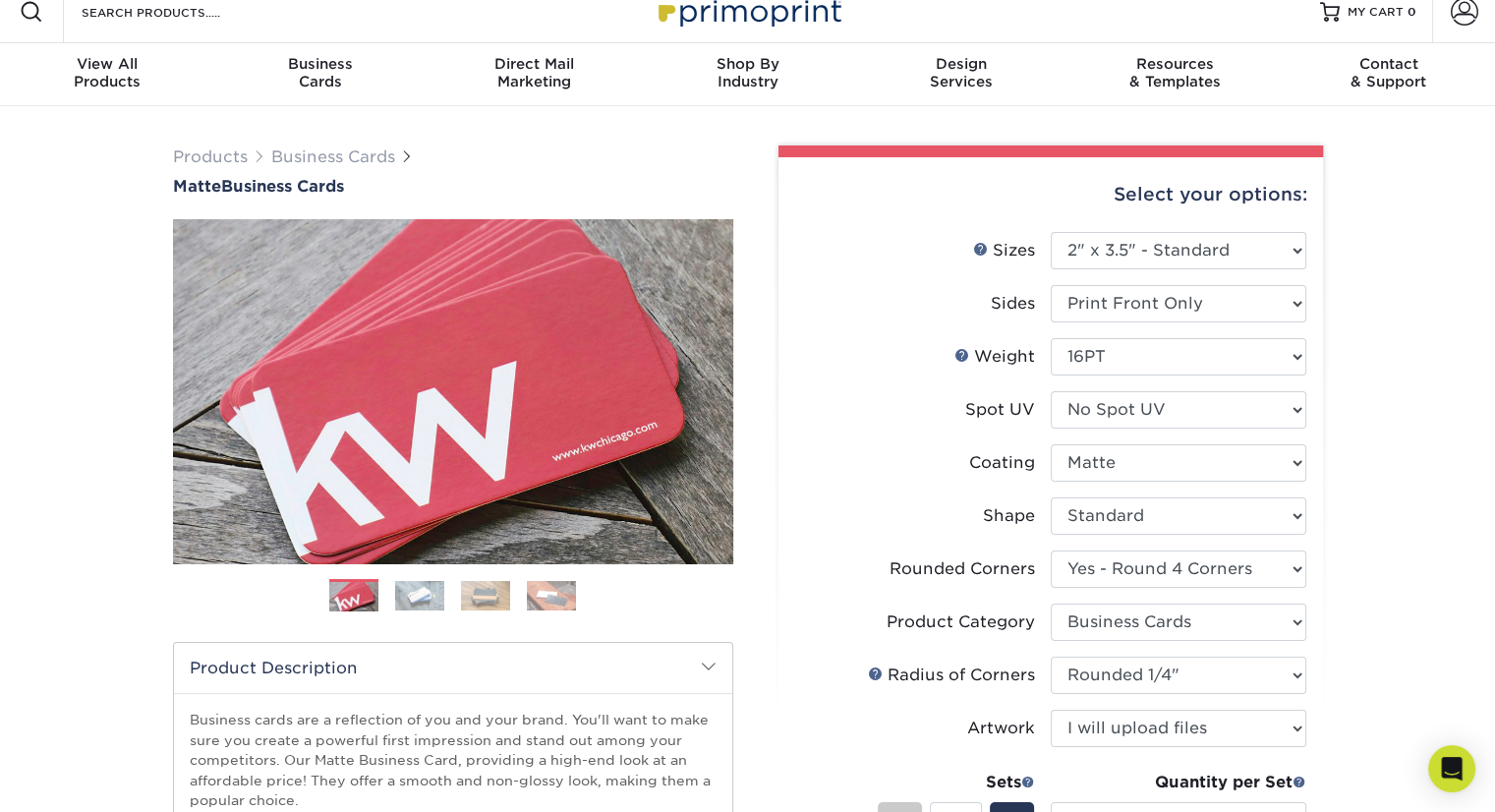
click at [432, 589] on img at bounding box center [420, 595] width 49 height 30
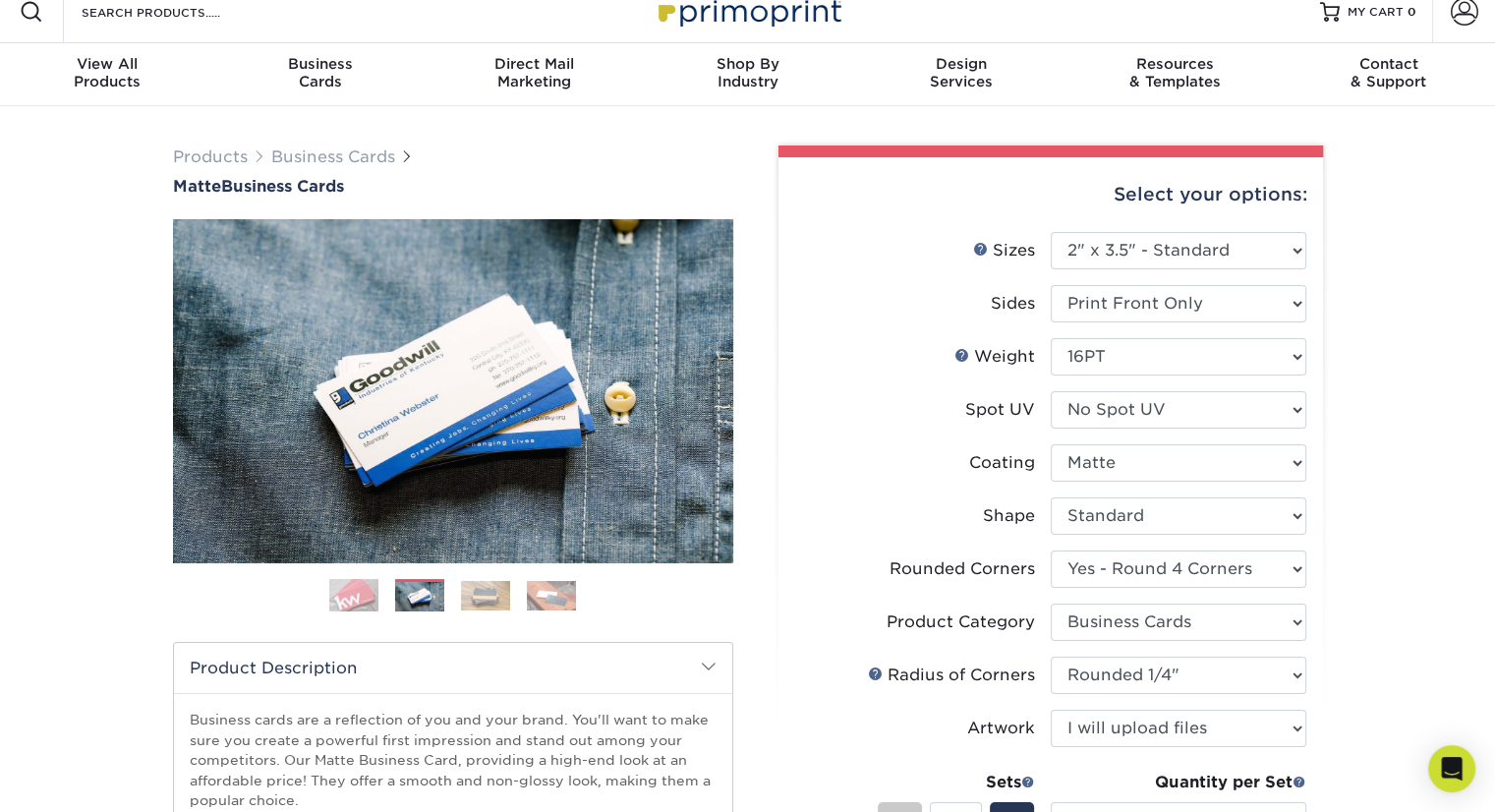
click at [496, 597] on img at bounding box center [486, 595] width 49 height 30
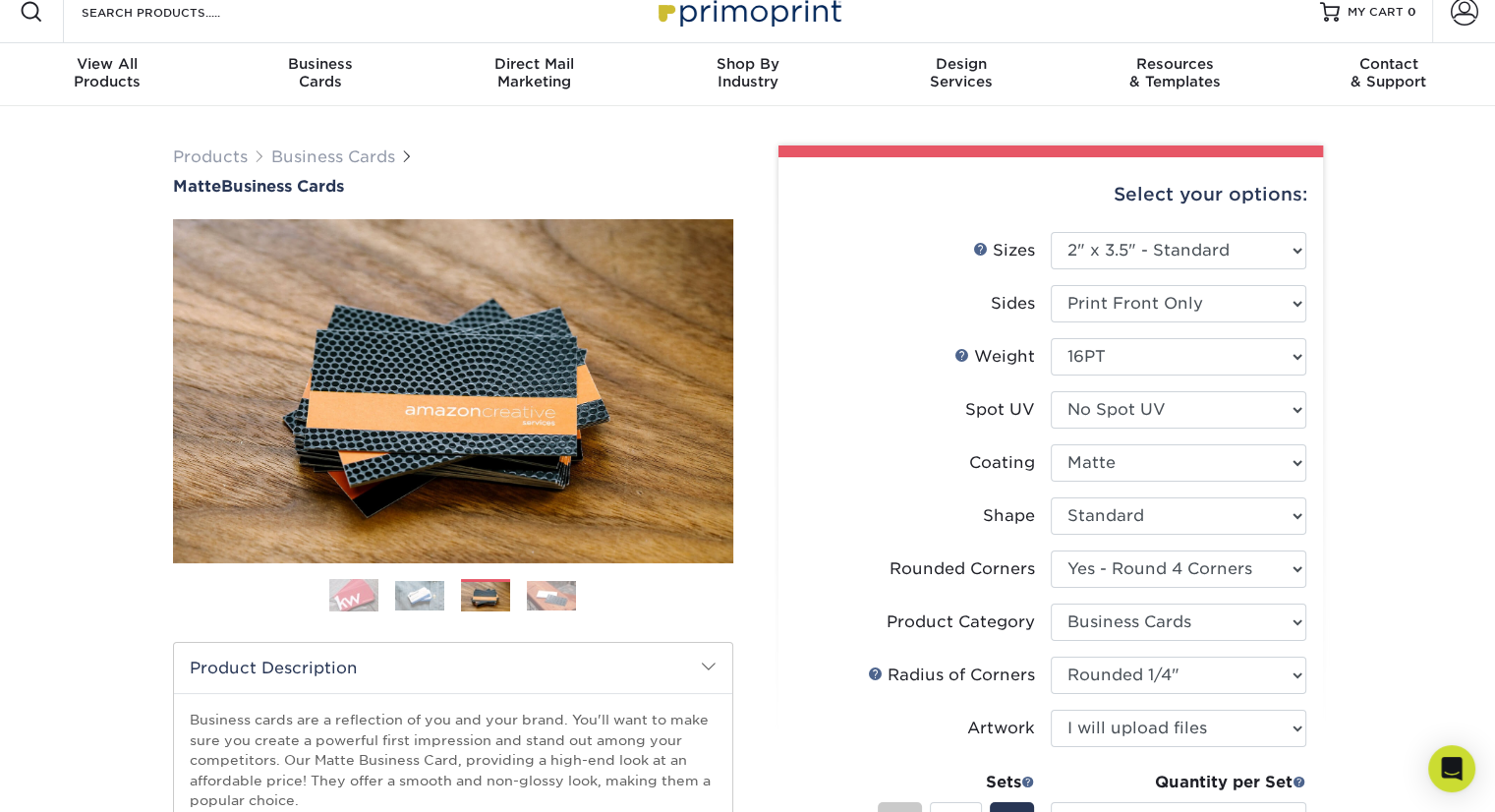
click at [547, 589] on img at bounding box center [552, 595] width 49 height 30
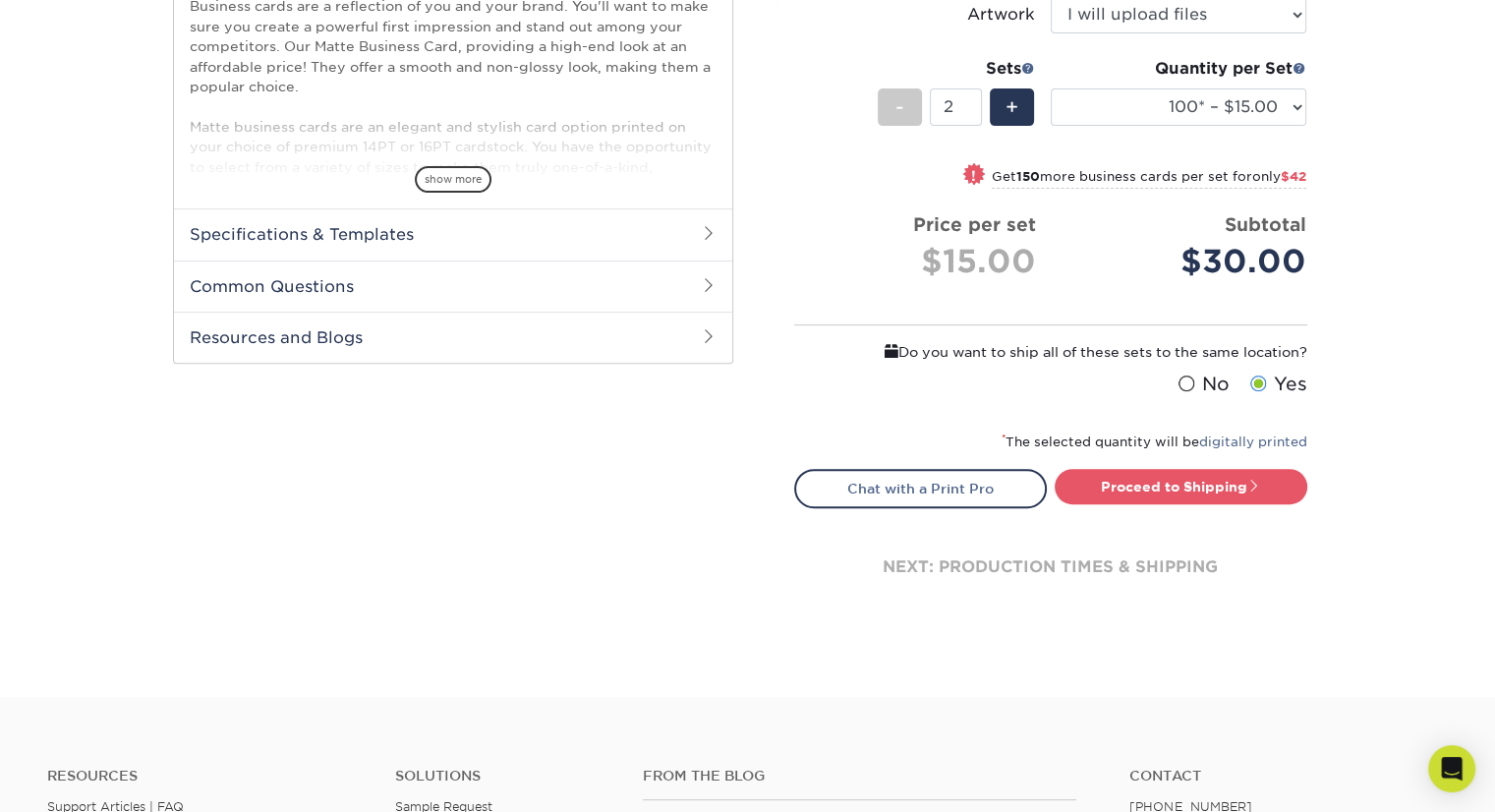
scroll to position [751, 0]
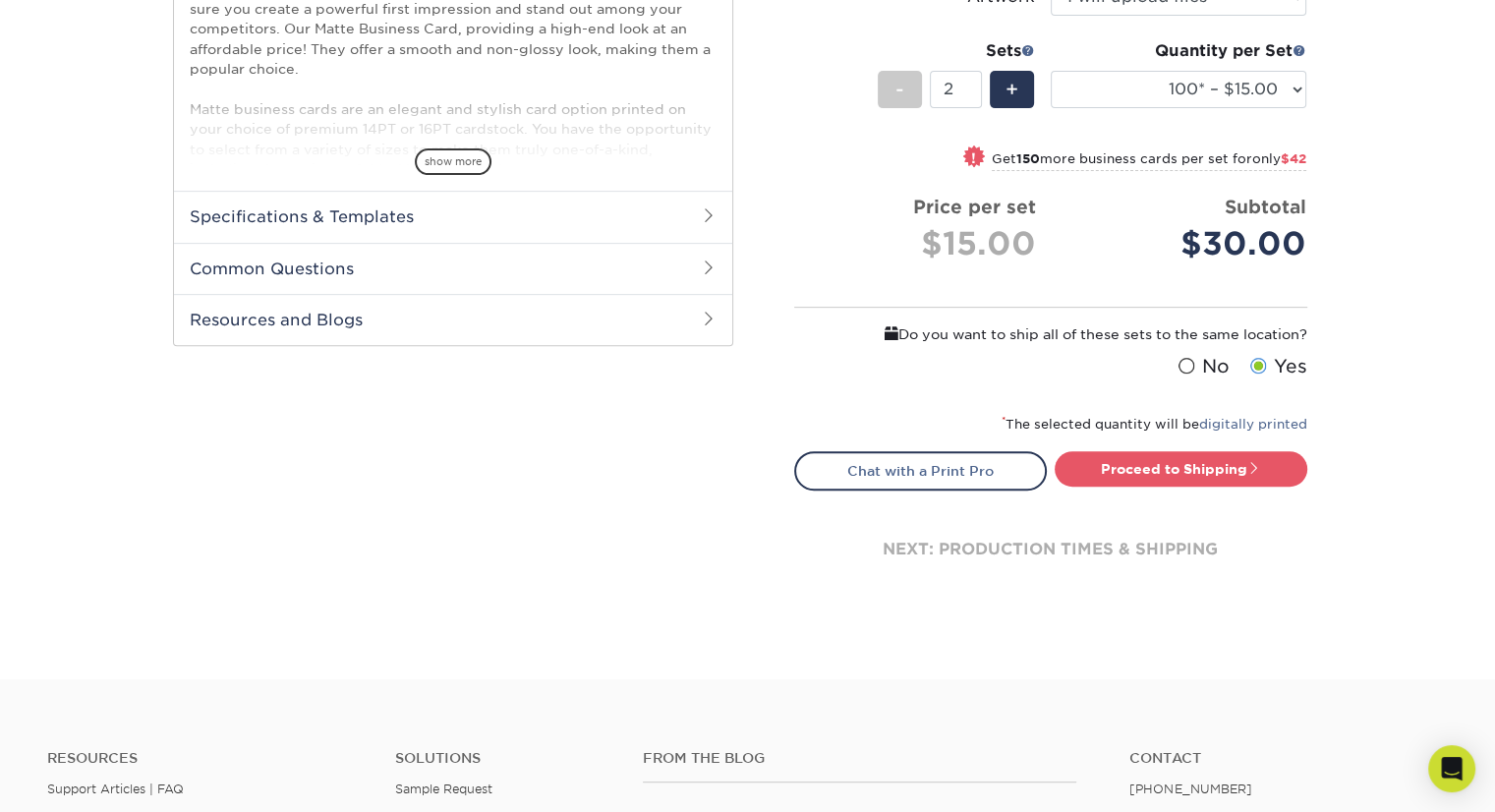
click at [1053, 539] on div "next: production times & shipping" at bounding box center [1051, 549] width 514 height 118
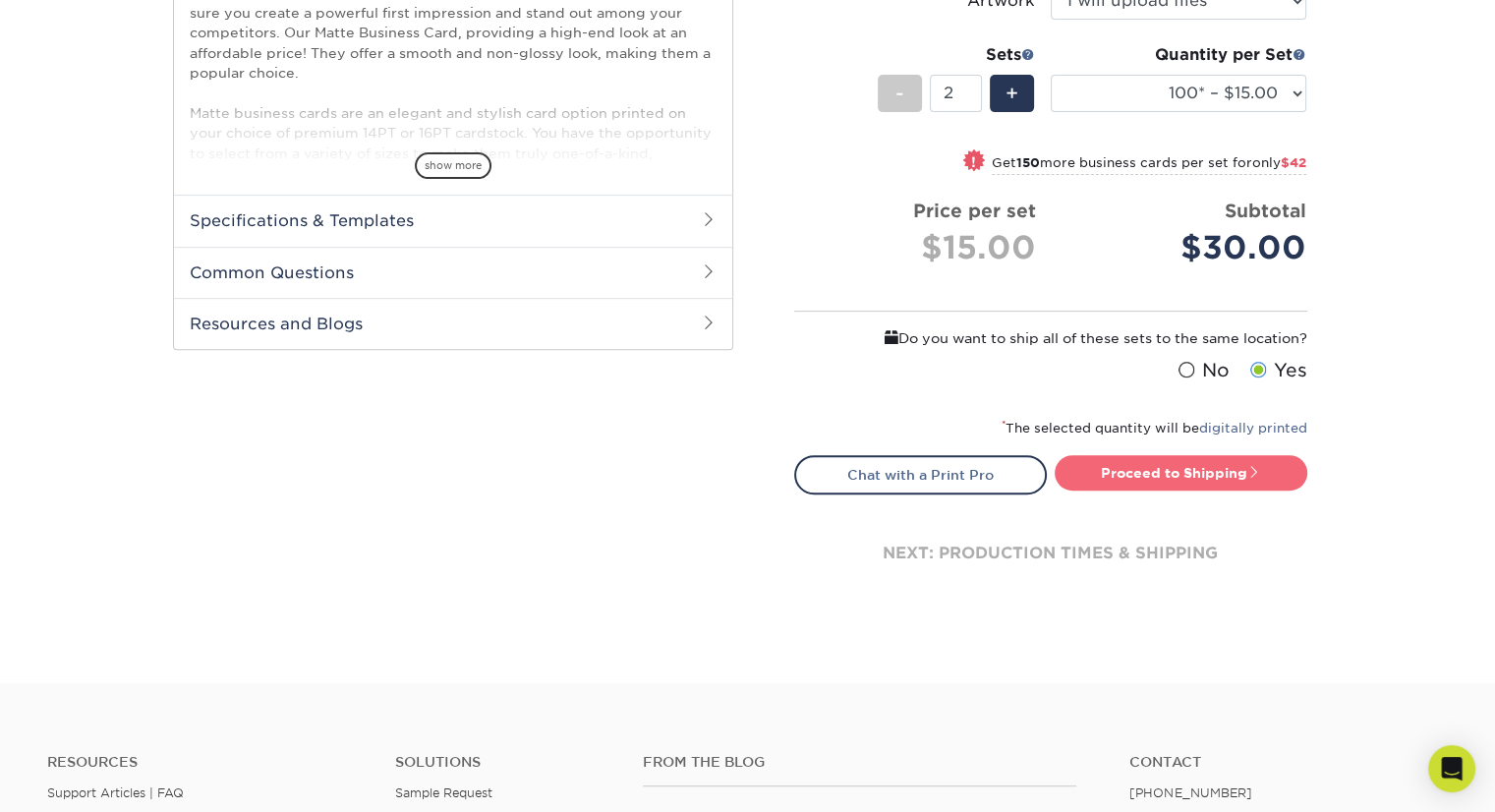
click at [1147, 471] on link "Proceed to Shipping" at bounding box center [1180, 473] width 252 height 36
type input "Set 1"
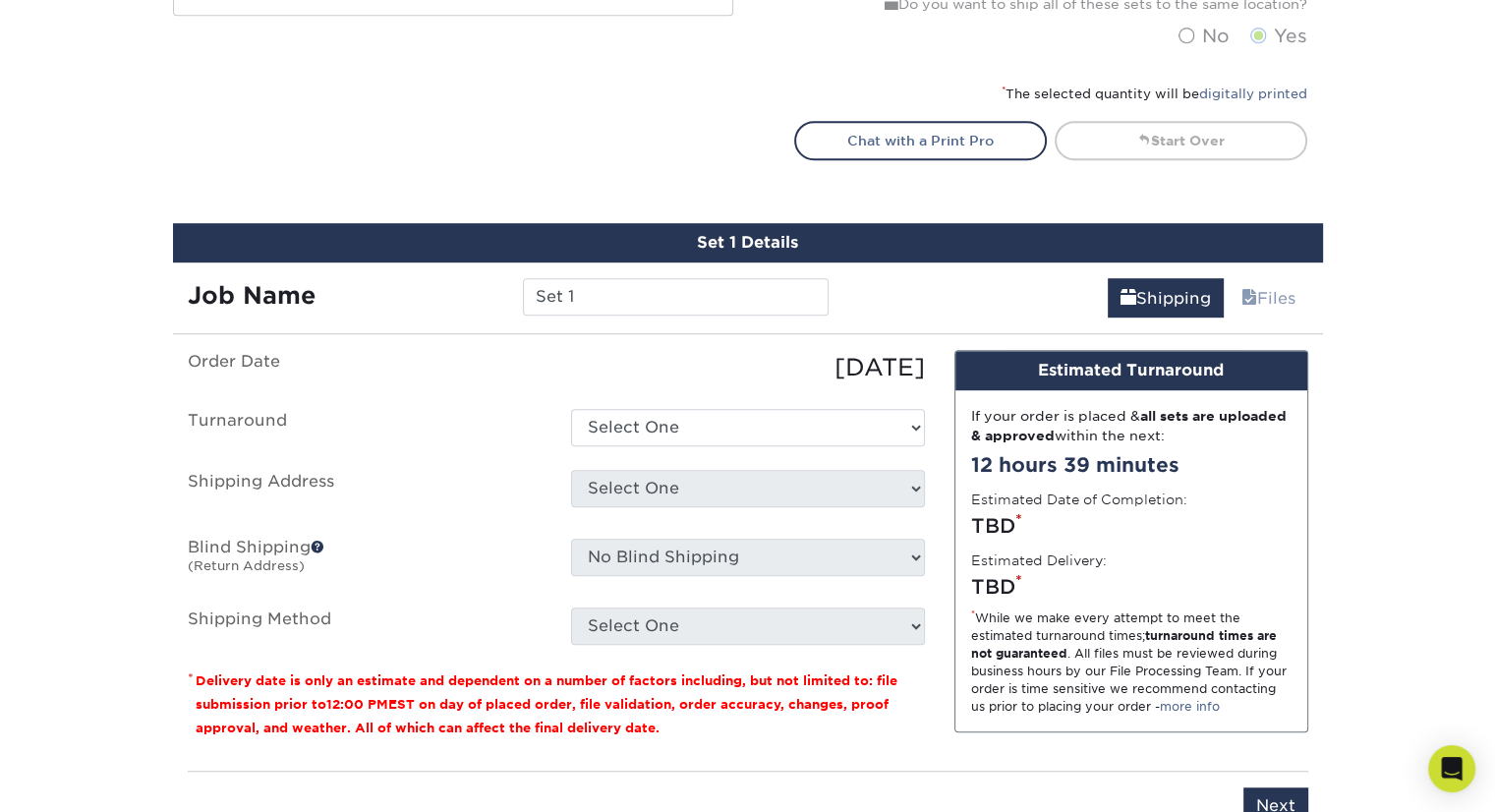
scroll to position [1085, 0]
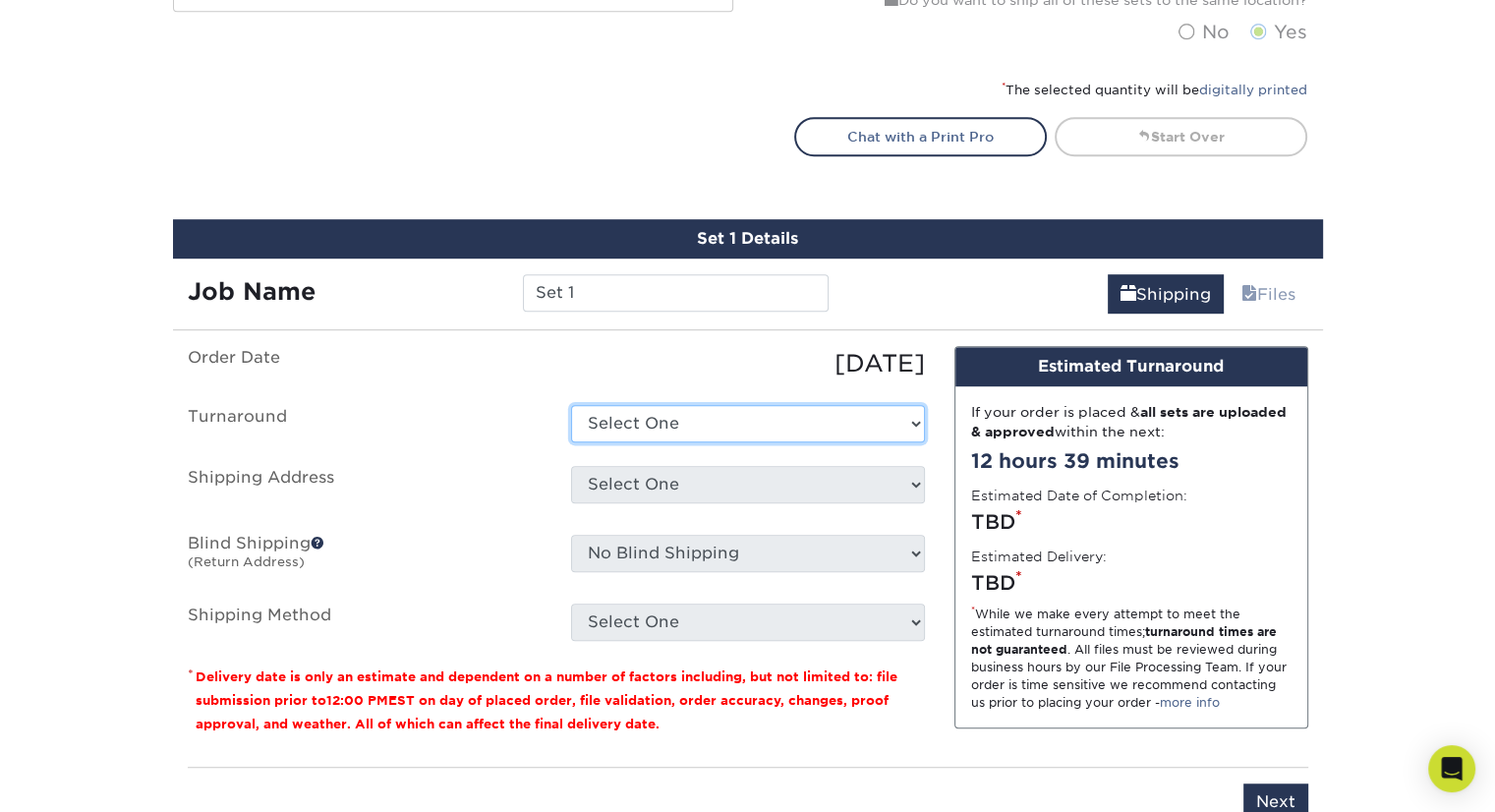
click at [692, 405] on select "Select One 2-4 Business Days 2 Day Next Business Day" at bounding box center [748, 423] width 354 height 38
click at [79, 445] on div "Products Business Cards Matte Business Cards Previous Next 100 $ 9" at bounding box center [747, 31] width 1495 height 1981
click at [1274, 278] on link "Files" at bounding box center [1268, 294] width 79 height 40
click at [1263, 299] on link "Files" at bounding box center [1268, 294] width 79 height 40
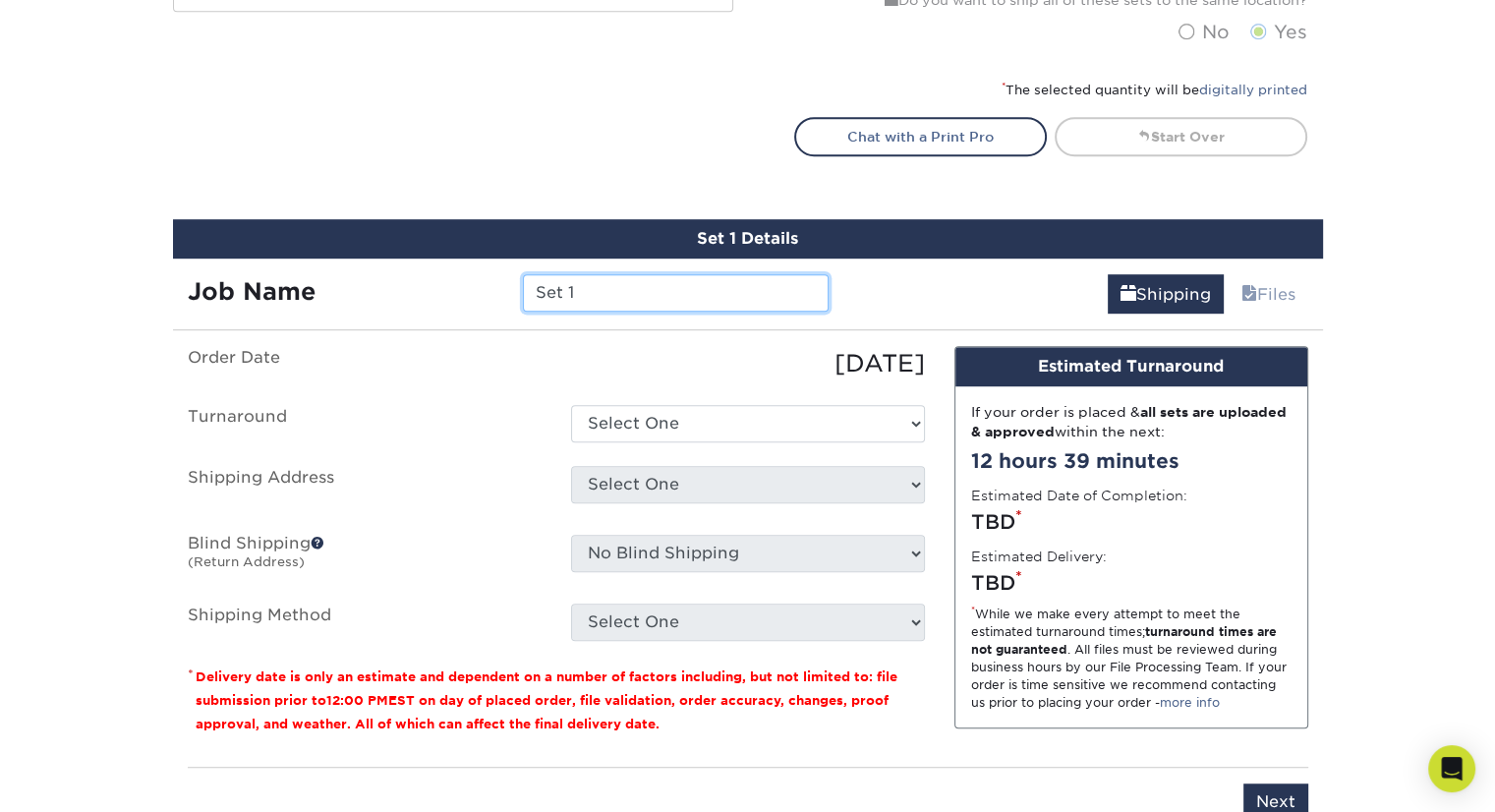
click at [558, 289] on input "Set 1" at bounding box center [676, 293] width 306 height 38
click at [315, 286] on strong "Job Name" at bounding box center [251, 291] width 128 height 29
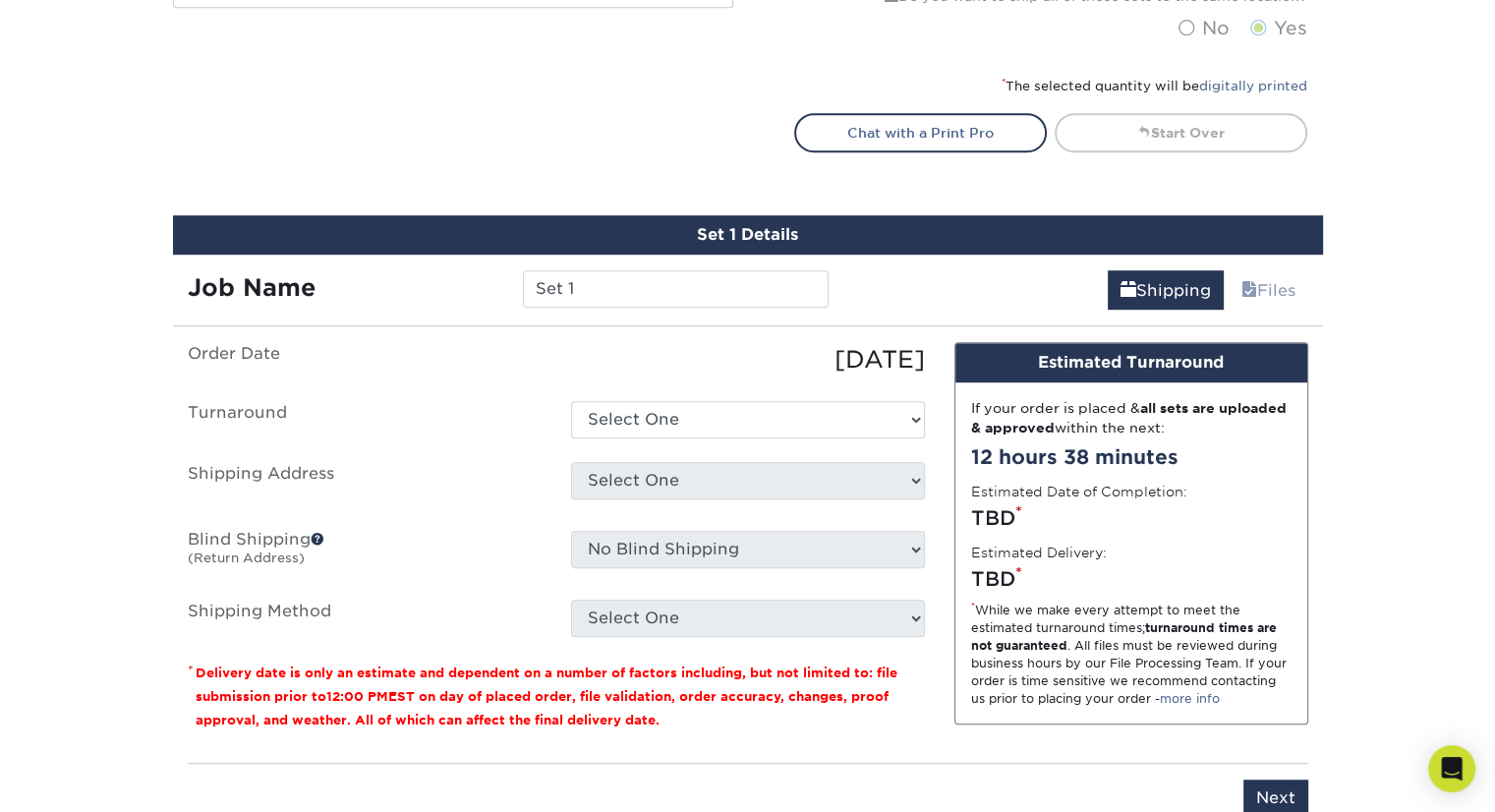
scroll to position [1089, 0]
click at [1266, 300] on link "Files" at bounding box center [1268, 290] width 79 height 40
click at [1150, 280] on link "Shipping" at bounding box center [1166, 290] width 116 height 40
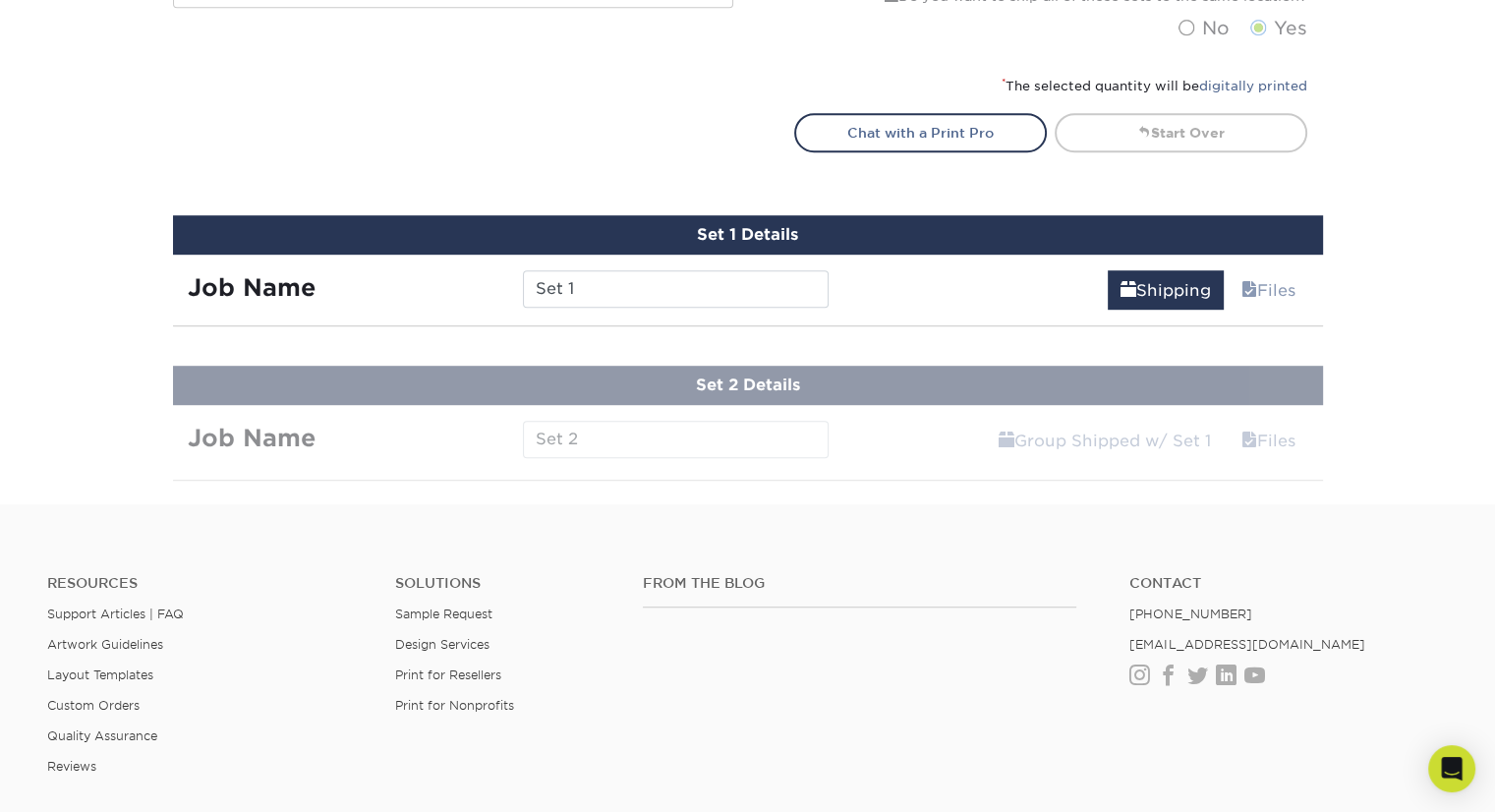
click at [698, 305] on div "Job Name Set 1" at bounding box center [509, 282] width 672 height 55
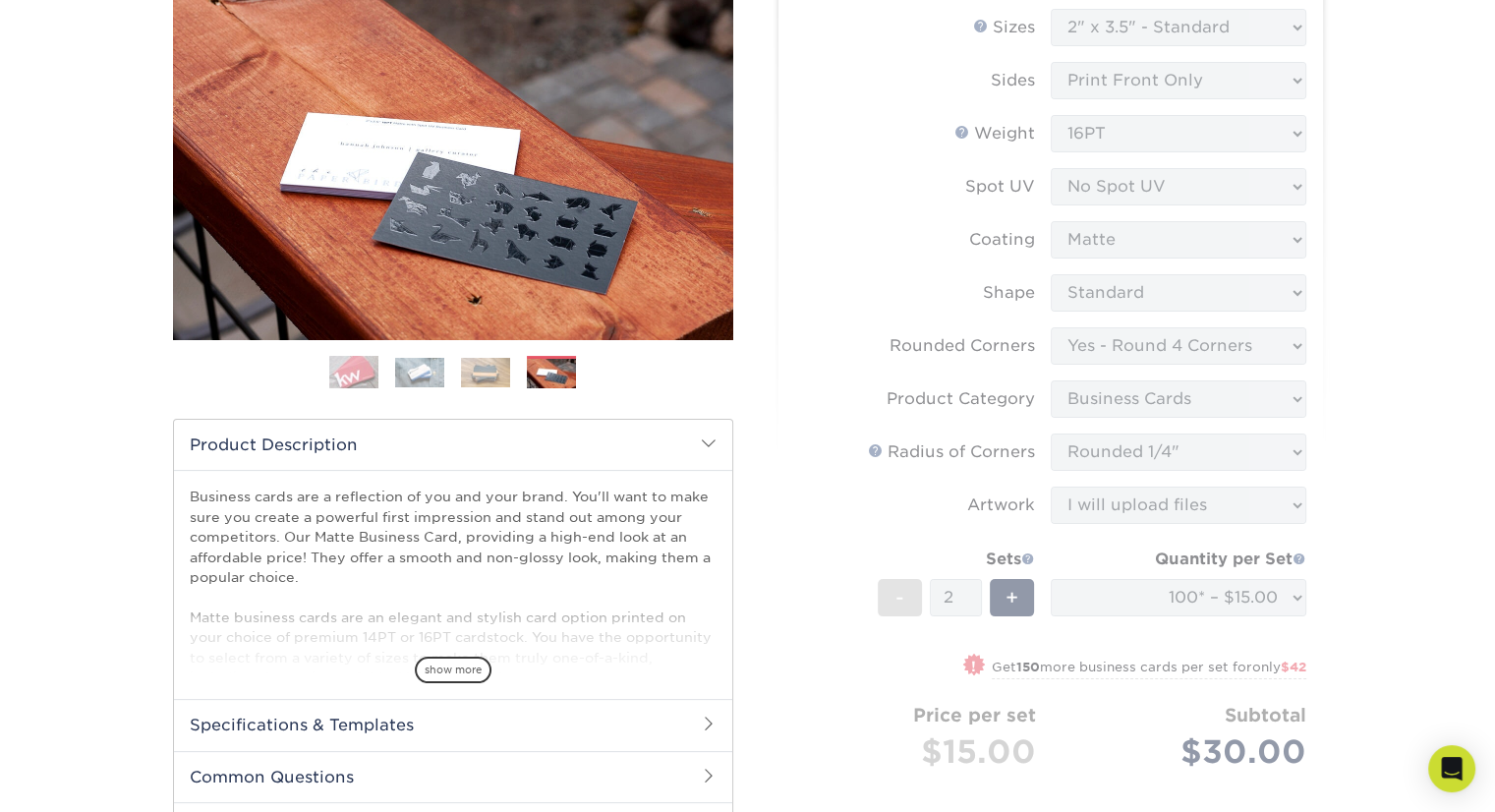
scroll to position [0, 0]
